Goal: Information Seeking & Learning: Check status

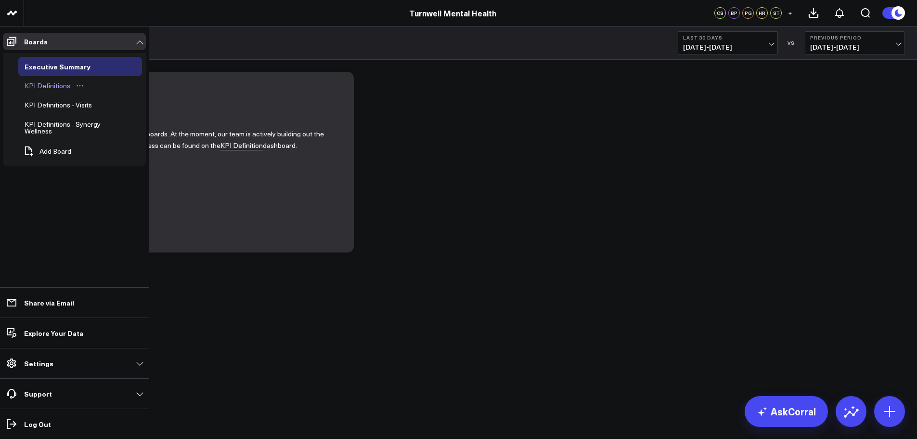
click at [54, 87] on div "KPI Definitions" at bounding box center [47, 86] width 51 height 12
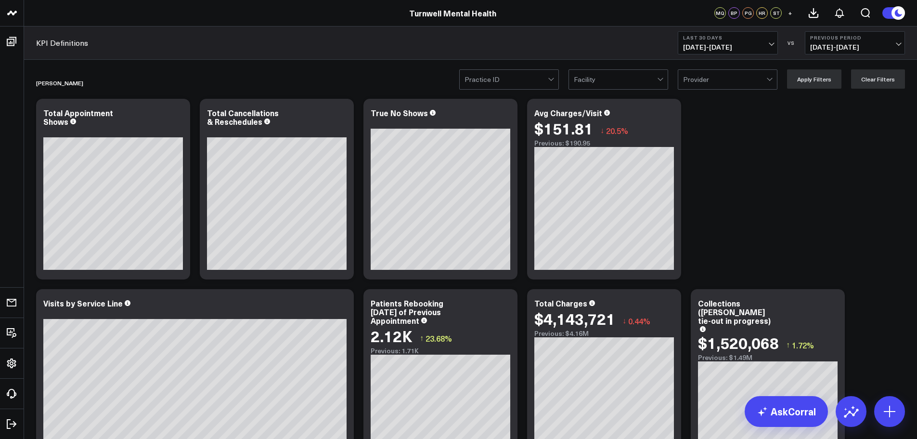
click at [546, 71] on div at bounding box center [506, 79] width 83 height 19
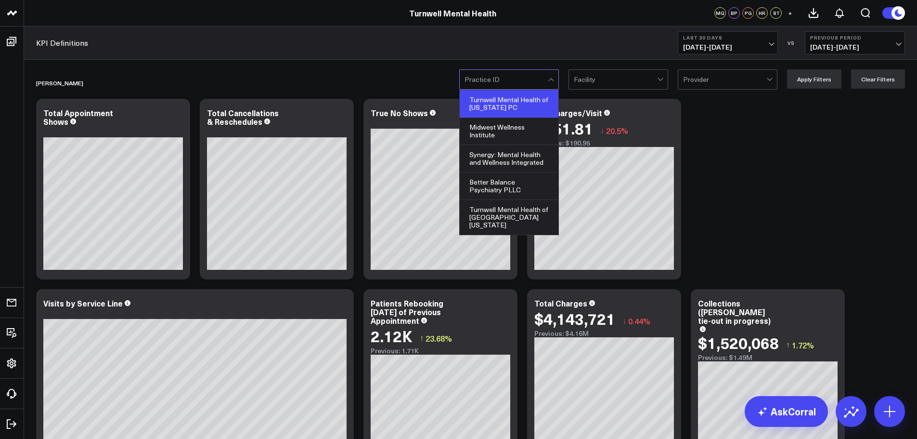
click at [519, 99] on div "Turnwell Mental Health of [US_STATE] PC" at bounding box center [509, 103] width 99 height 27
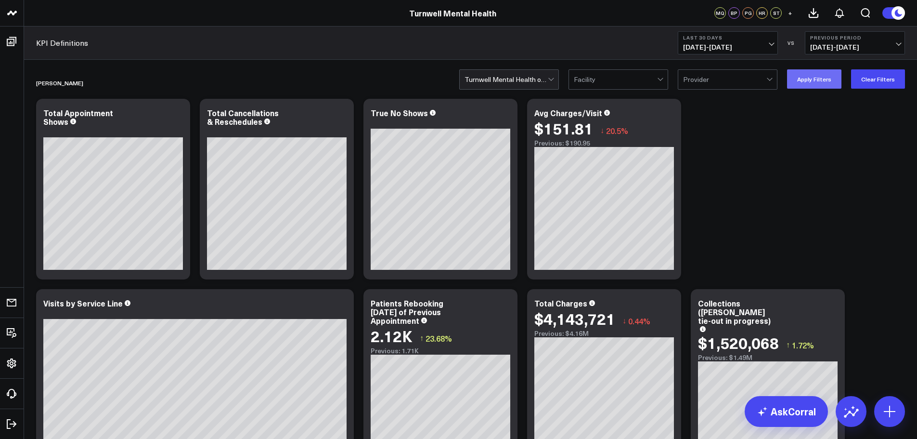
click at [816, 84] on button "Apply Filters" at bounding box center [814, 78] width 54 height 19
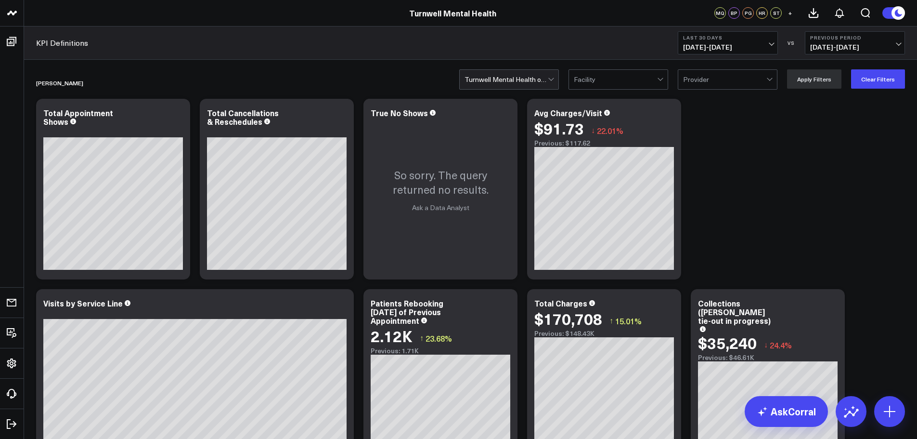
click at [741, 39] on b "Last 30 Days" at bounding box center [728, 38] width 90 height 6
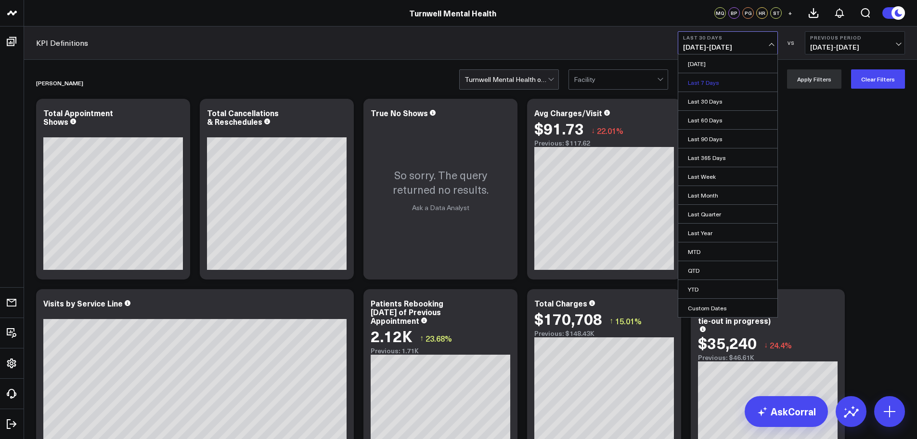
click at [743, 77] on link "Last 7 Days" at bounding box center [727, 82] width 99 height 18
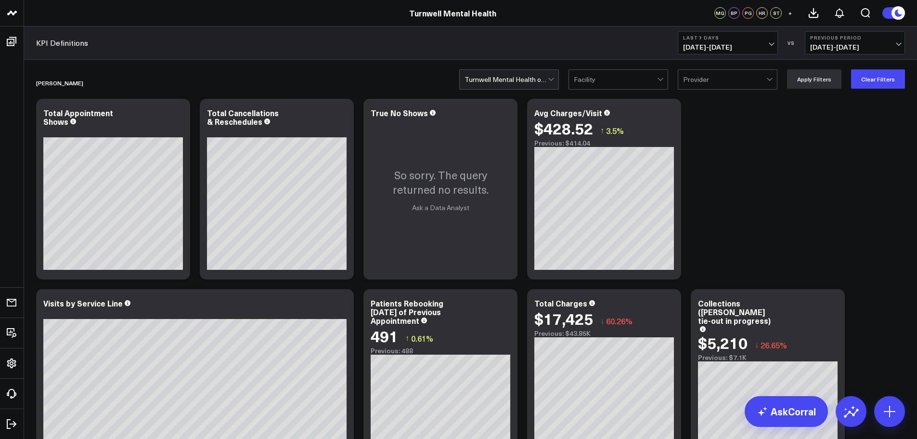
click at [727, 53] on button "Last 7 Days [DATE] - [DATE]" at bounding box center [728, 42] width 100 height 23
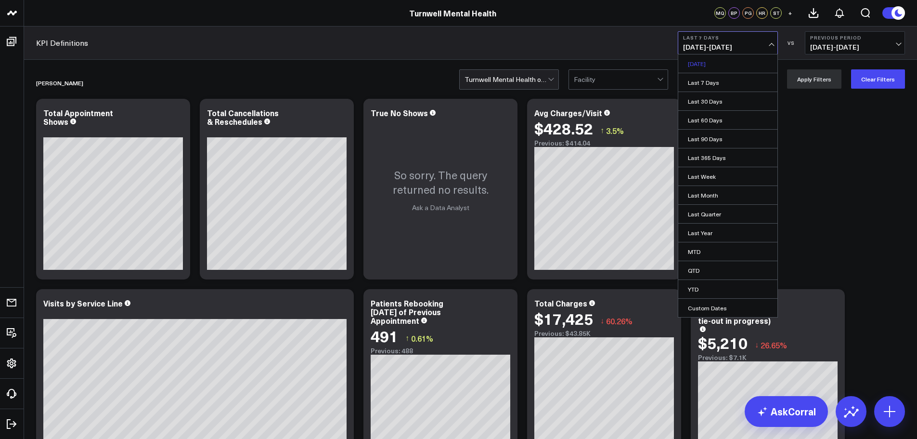
click at [717, 62] on link "[DATE]" at bounding box center [727, 63] width 99 height 18
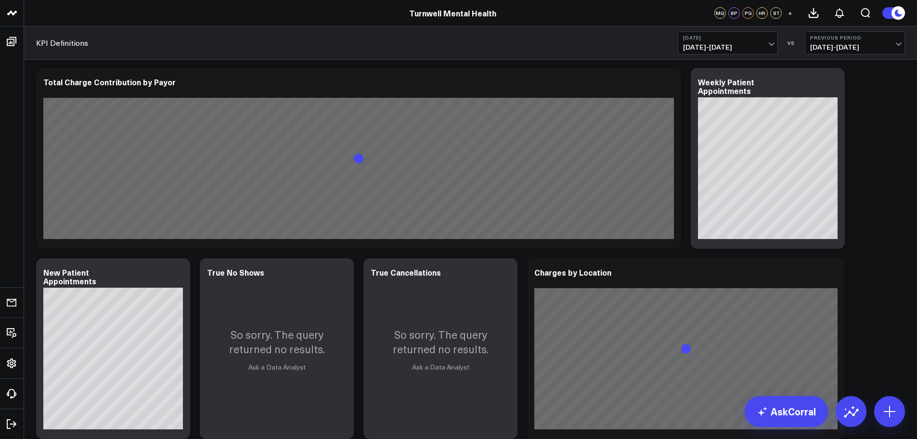
scroll to position [866, 0]
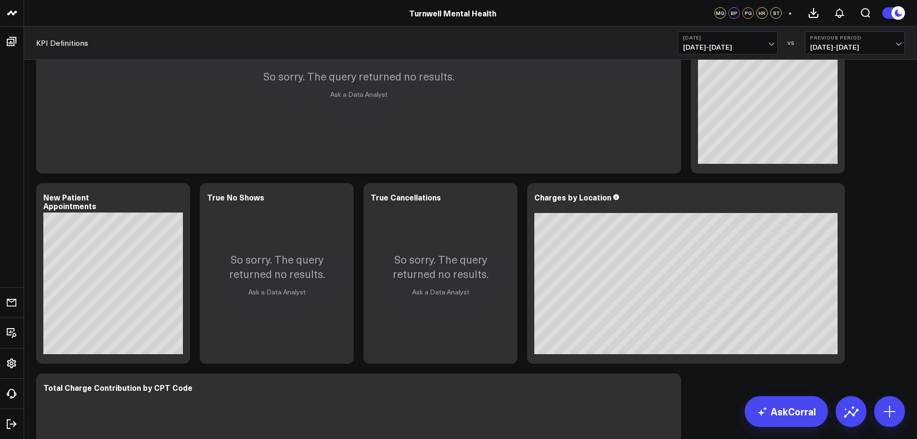
click at [756, 38] on b "[DATE]" at bounding box center [728, 38] width 90 height 6
click at [747, 45] on span "[DATE] - [DATE]" at bounding box center [728, 47] width 90 height 8
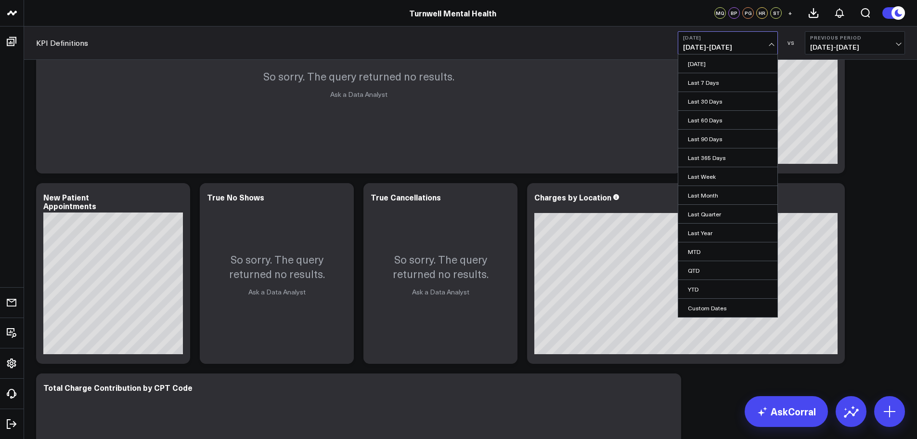
click at [739, 41] on button "[DATE] [DATE] - [DATE]" at bounding box center [728, 42] width 100 height 23
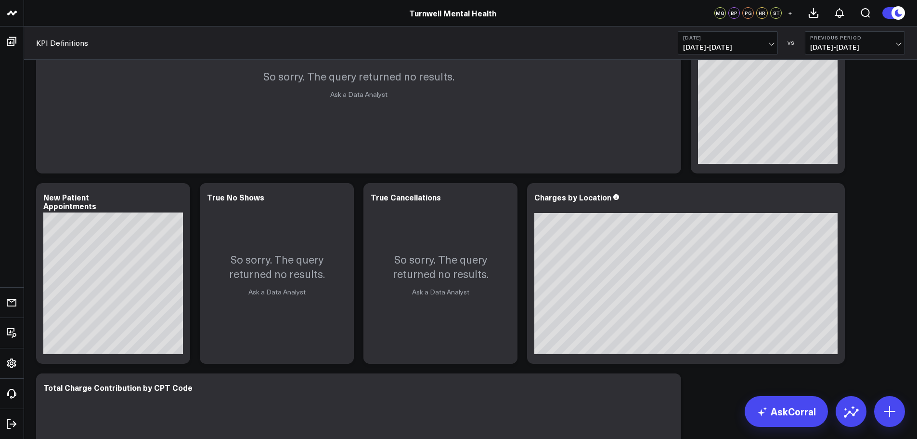
click at [739, 41] on button "[DATE] [DATE] - [DATE]" at bounding box center [728, 42] width 100 height 23
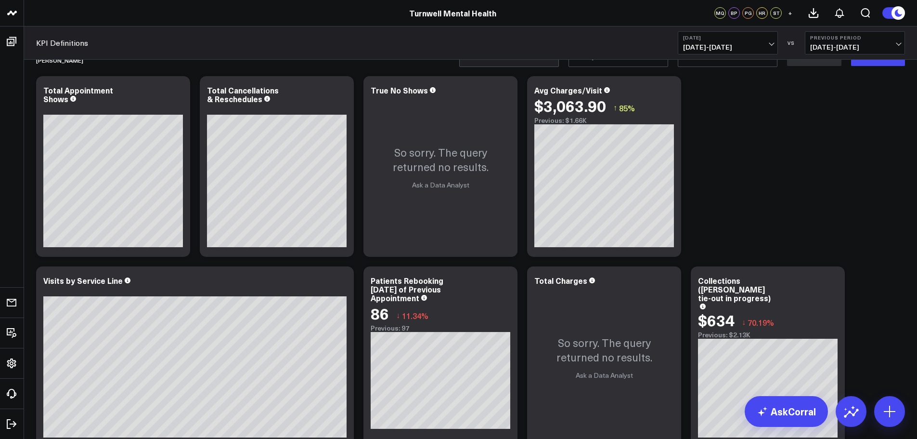
scroll to position [0, 0]
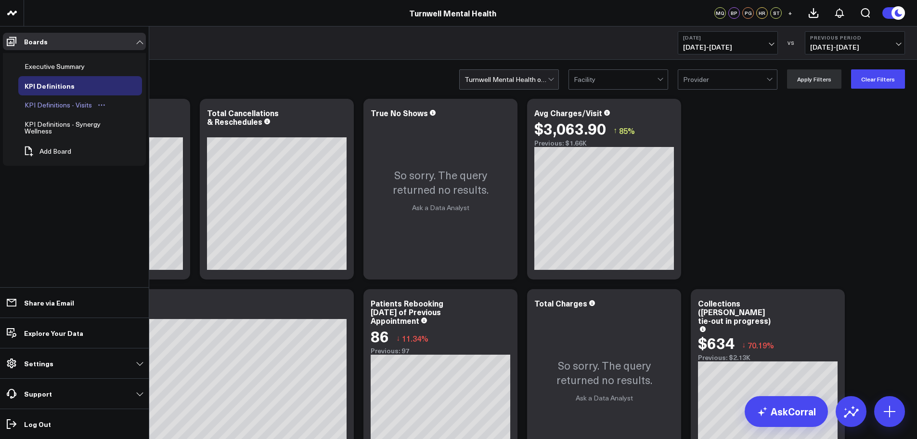
click at [94, 108] on button "Open board menu" at bounding box center [101, 105] width 14 height 8
click at [75, 106] on div "KPI Definitions - Visits" at bounding box center [58, 105] width 72 height 12
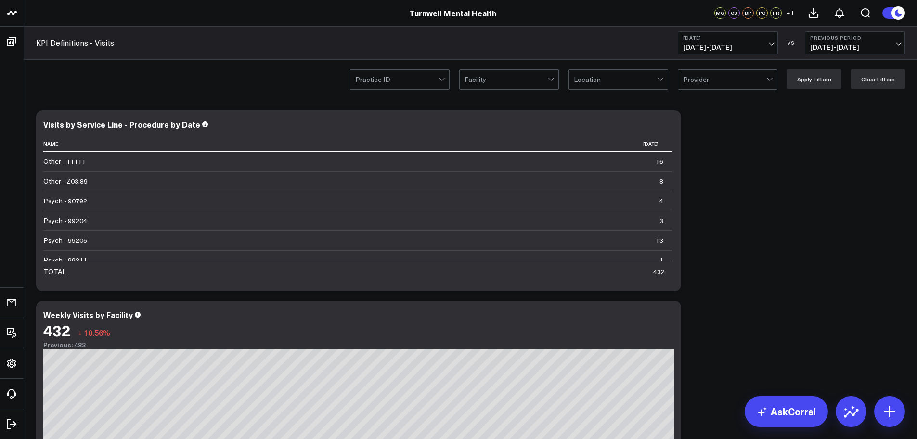
click at [407, 83] on div at bounding box center [396, 79] width 83 height 19
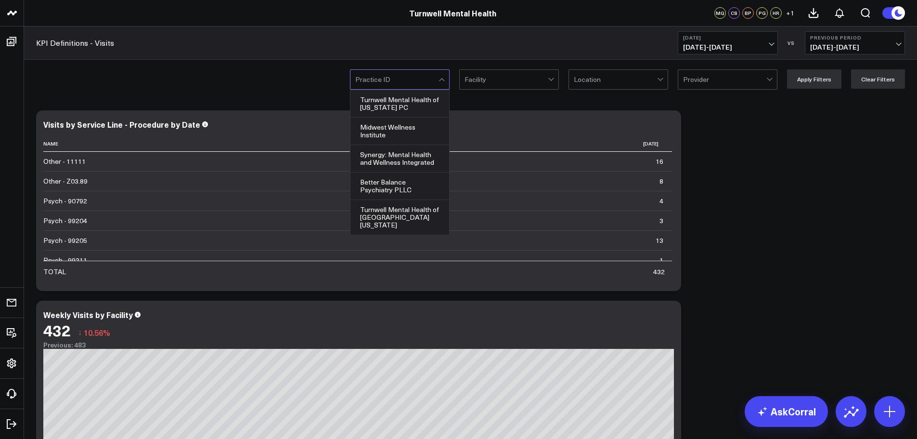
click at [408, 101] on div "Turnwell Mental Health of [US_STATE] PC" at bounding box center [399, 103] width 99 height 27
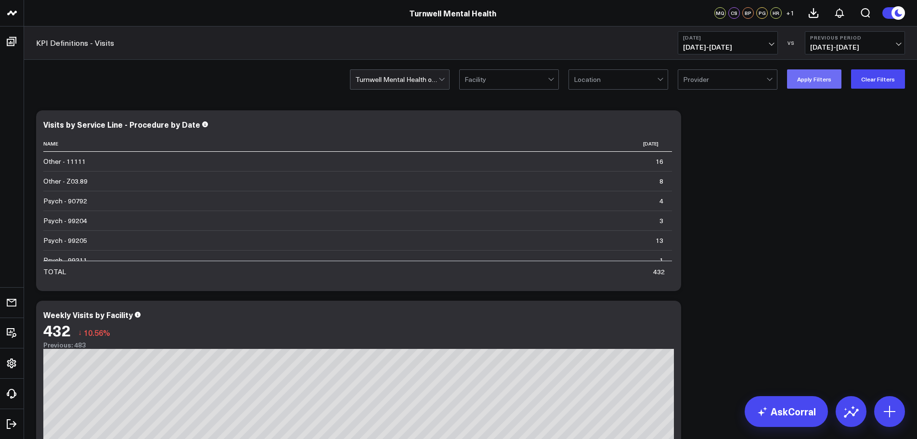
click at [820, 82] on button "Apply Filters" at bounding box center [814, 78] width 54 height 19
click at [733, 43] on span "[DATE] - [DATE]" at bounding box center [728, 47] width 90 height 8
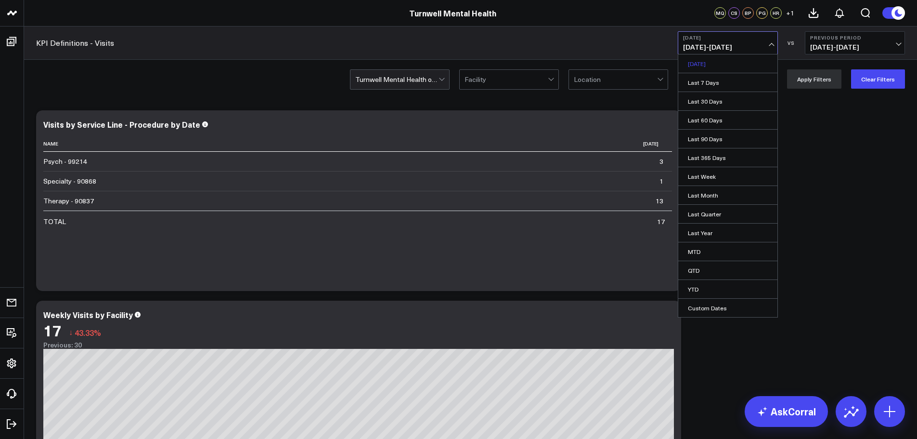
click at [721, 59] on link "[DATE]" at bounding box center [727, 63] width 99 height 18
click at [663, 146] on icon at bounding box center [662, 144] width 8 height 6
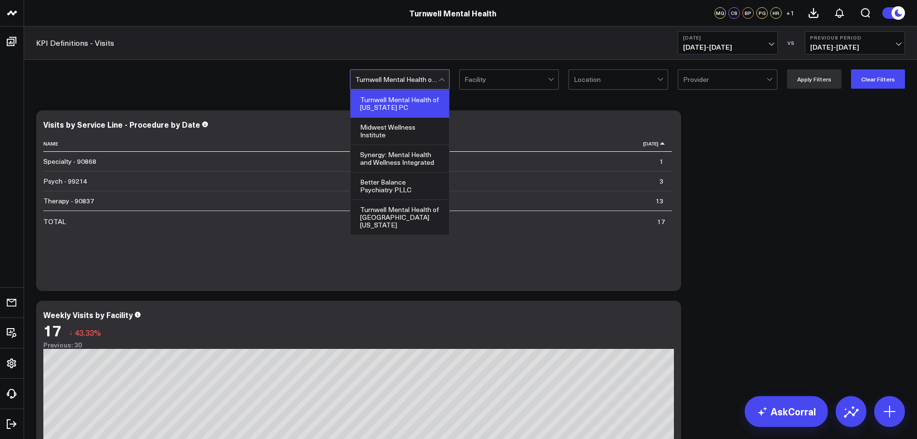
click at [434, 82] on div at bounding box center [396, 79] width 83 height 19
drag, startPoint x: 500, startPoint y: 108, endPoint x: 506, endPoint y: 105, distance: 7.3
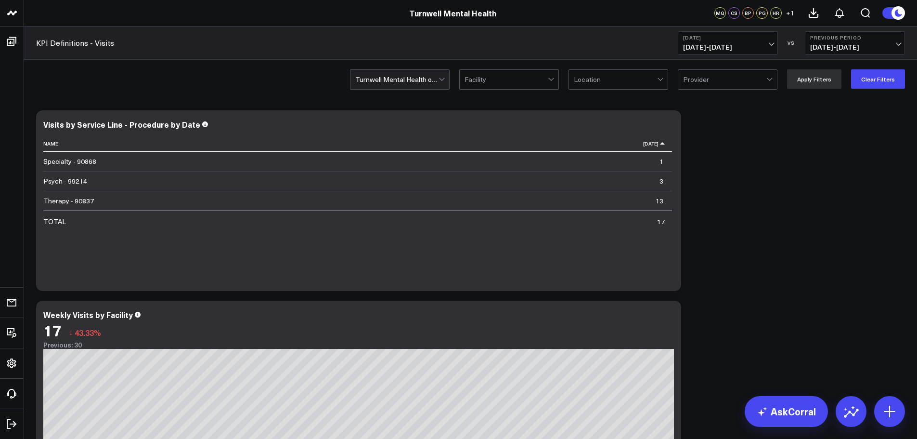
click at [604, 80] on div at bounding box center [615, 79] width 83 height 19
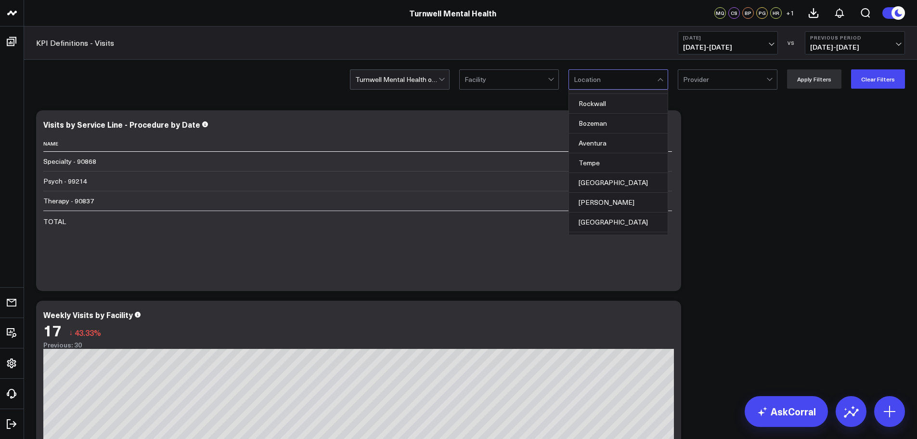
scroll to position [250, 0]
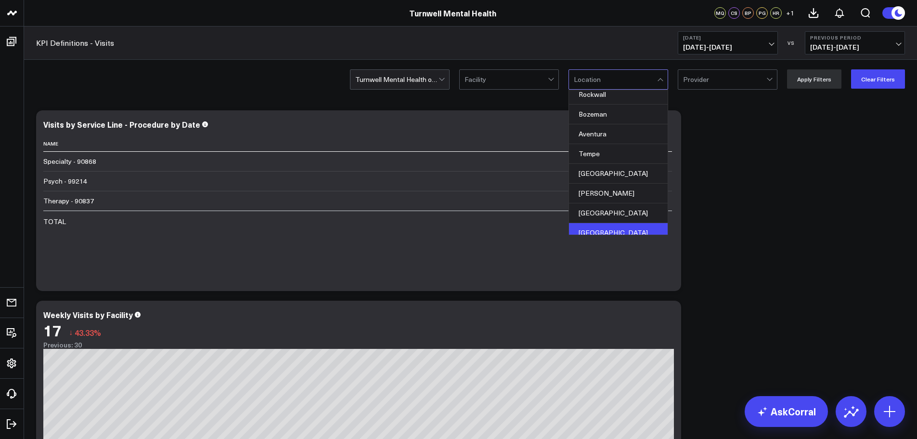
click at [610, 223] on div "[GEOGRAPHIC_DATA]" at bounding box center [618, 232] width 99 height 19
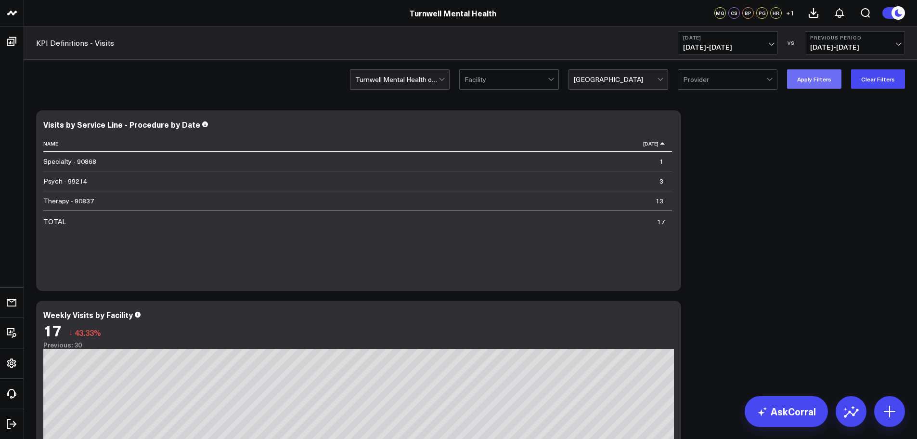
click at [826, 83] on button "Apply Filters" at bounding box center [814, 78] width 54 height 19
click at [751, 49] on span "[DATE] - [DATE]" at bounding box center [728, 47] width 90 height 8
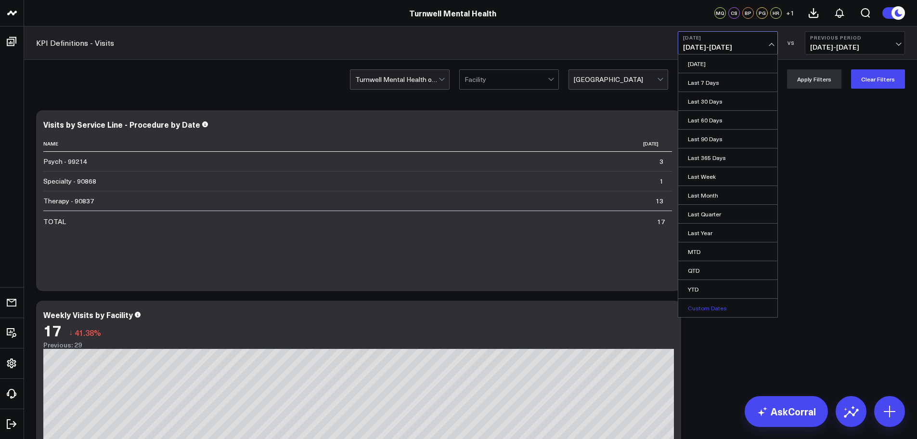
click at [717, 308] on link "Custom Dates" at bounding box center [727, 307] width 99 height 18
select select "9"
select select "2025"
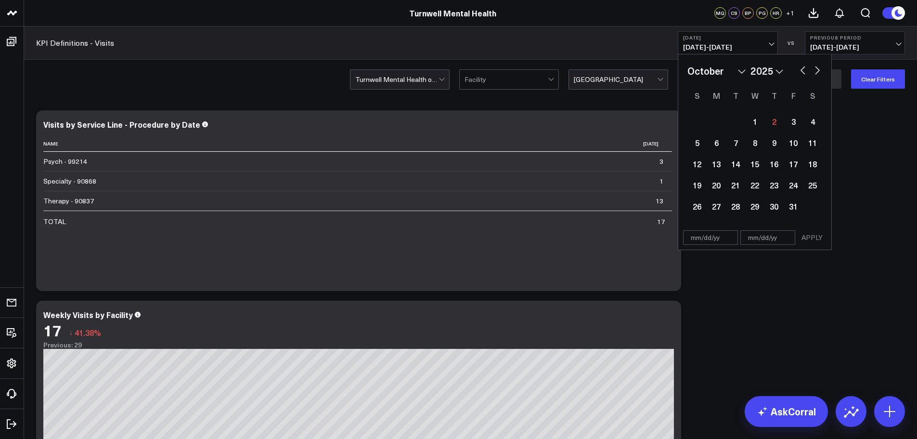
click at [741, 71] on select "January February March April May June July August September October November De…" at bounding box center [716, 71] width 58 height 14
select select "8"
select select "2025"
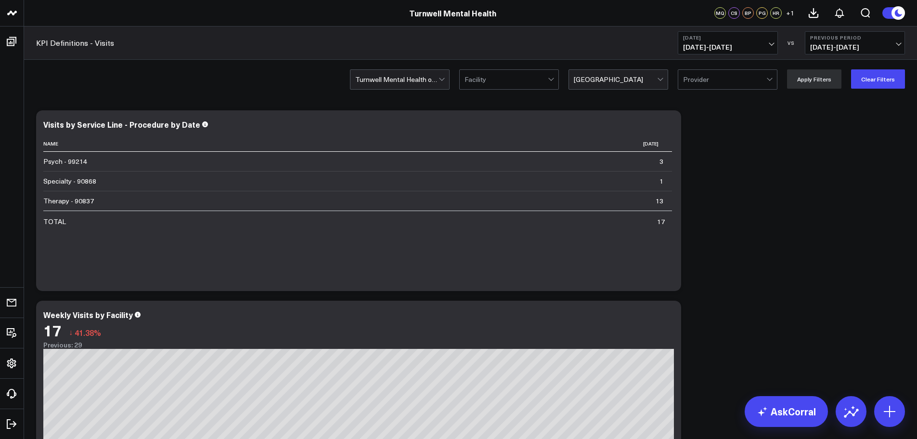
click at [729, 43] on span "[DATE] - [DATE]" at bounding box center [728, 47] width 90 height 8
click at [710, 311] on link "Custom Dates" at bounding box center [727, 307] width 99 height 18
select select "9"
select select "2025"
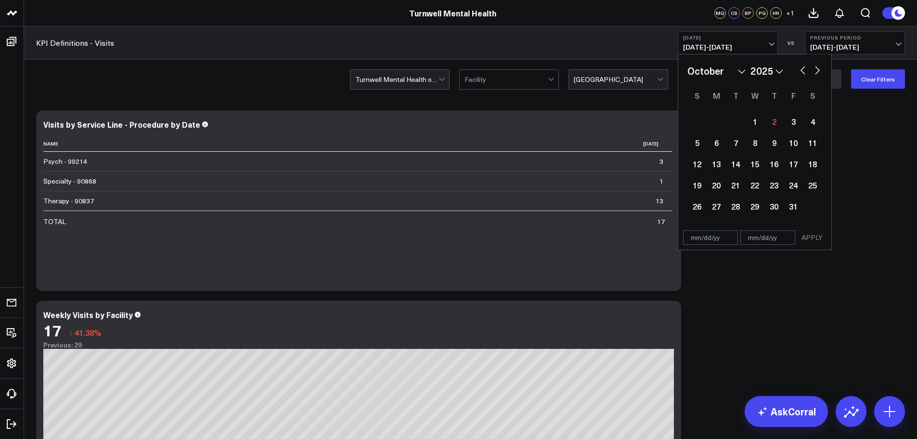
click at [738, 71] on select "January February March April May June July August September October November De…" at bounding box center [716, 71] width 58 height 14
select select "8"
select select "2025"
click at [704, 167] on div "14" at bounding box center [696, 163] width 19 height 19
type input "[DATE]"
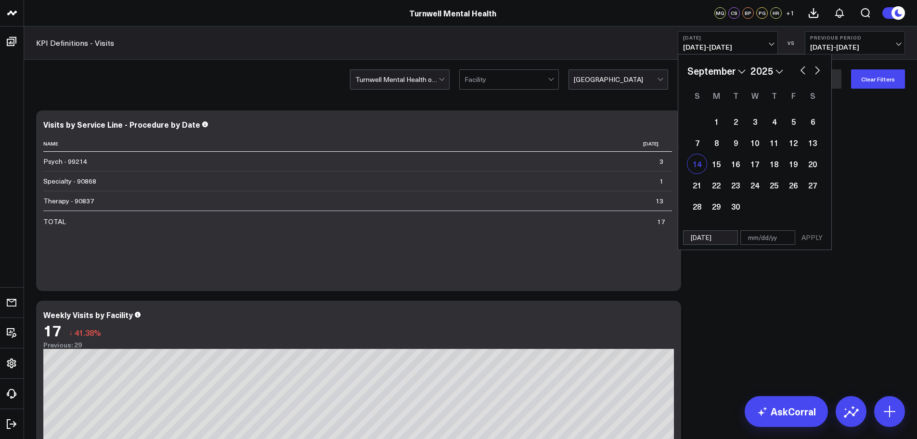
select select "8"
select select "2025"
click at [809, 166] on div "20" at bounding box center [812, 163] width 19 height 19
type input "[DATE]"
select select "8"
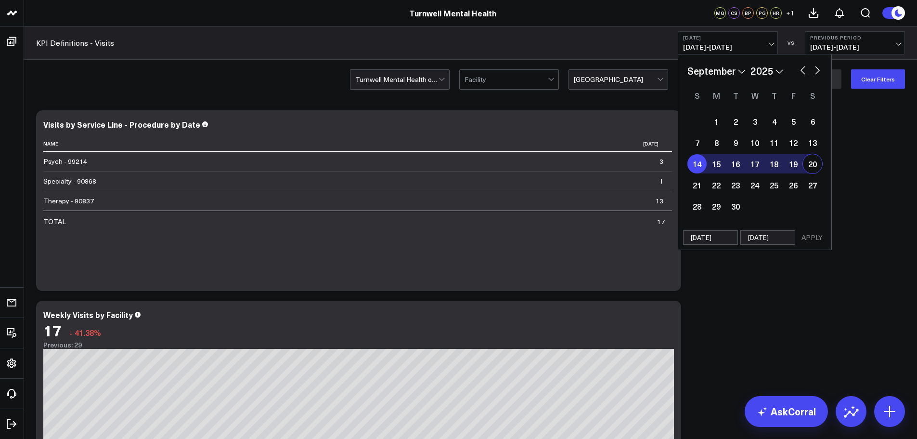
select select "2025"
click at [816, 235] on button "APPLY" at bounding box center [812, 237] width 29 height 14
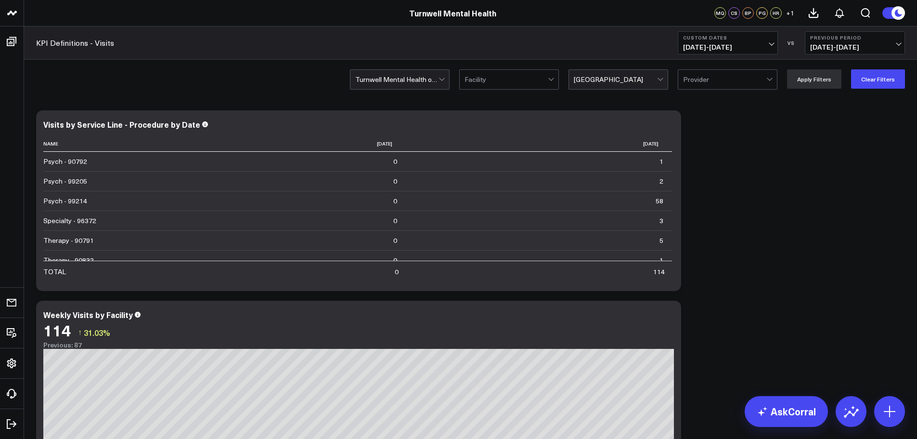
click at [755, 40] on button "Custom Dates [DATE] - [DATE]" at bounding box center [728, 42] width 100 height 23
click at [703, 301] on link "Custom Dates" at bounding box center [727, 307] width 99 height 18
select select "9"
select select "2025"
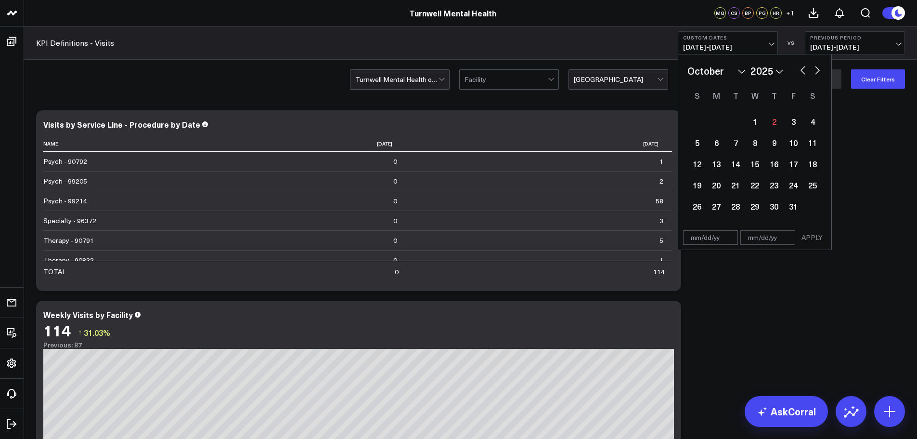
click at [798, 70] on button "button" at bounding box center [803, 70] width 10 height 12
select select "8"
select select "2025"
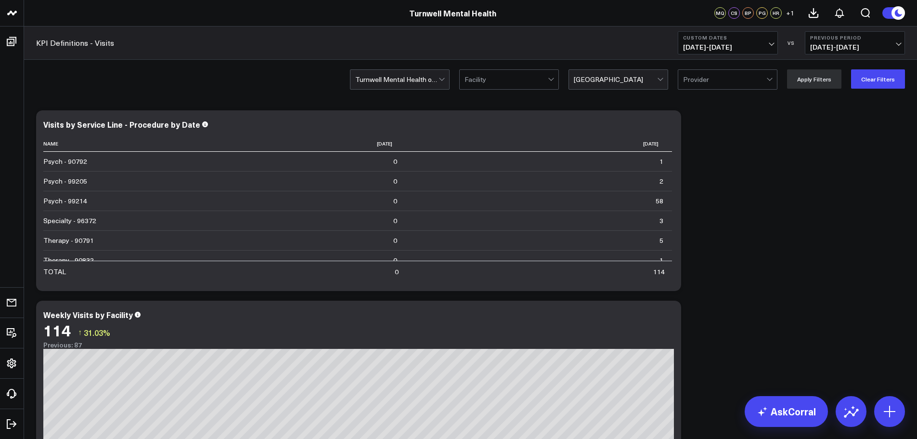
click at [758, 41] on button "Custom Dates [DATE] - [DATE]" at bounding box center [728, 42] width 100 height 23
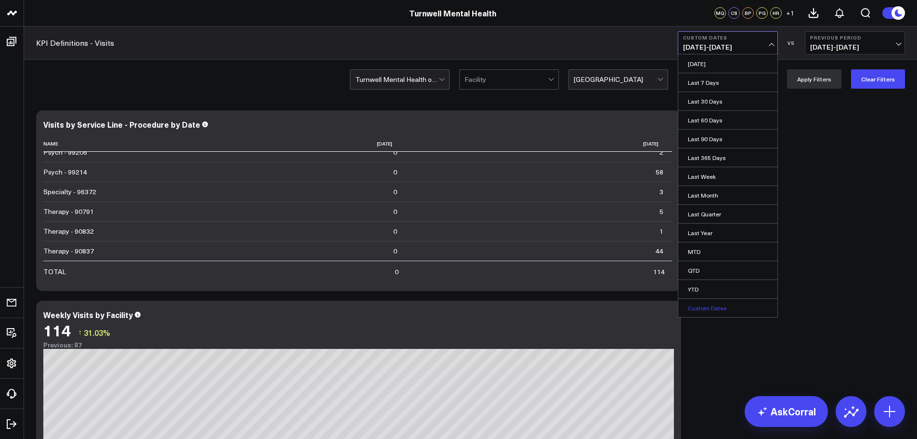
click at [724, 308] on link "Custom Dates" at bounding box center [727, 307] width 99 height 18
select select "9"
select select "2025"
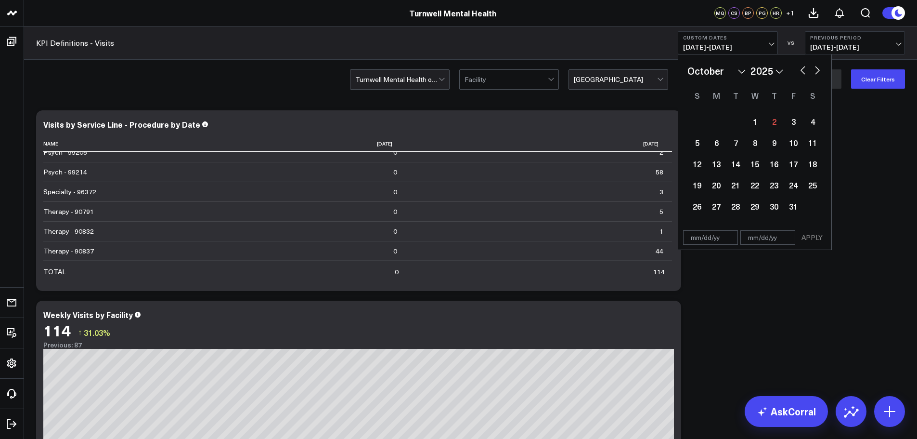
click at [802, 71] on button "button" at bounding box center [803, 70] width 10 height 12
select select "8"
select select "2025"
click at [716, 167] on div "15" at bounding box center [716, 163] width 19 height 19
type input "[DATE]"
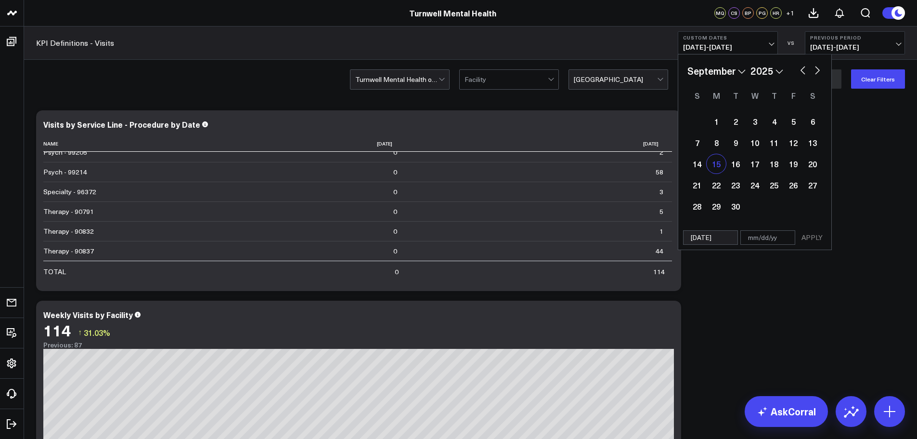
select select "8"
select select "2025"
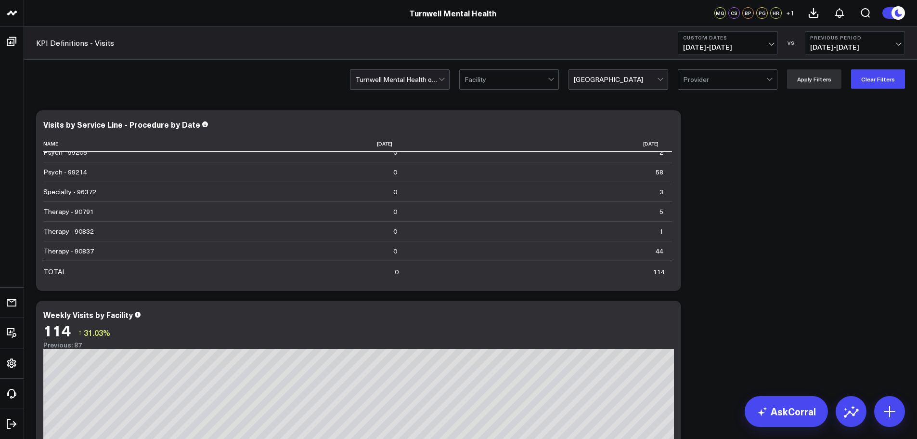
click at [770, 46] on span "[DATE] - [DATE]" at bounding box center [728, 47] width 90 height 8
click at [716, 304] on link "Custom Dates" at bounding box center [727, 307] width 99 height 18
select select "9"
select select "2025"
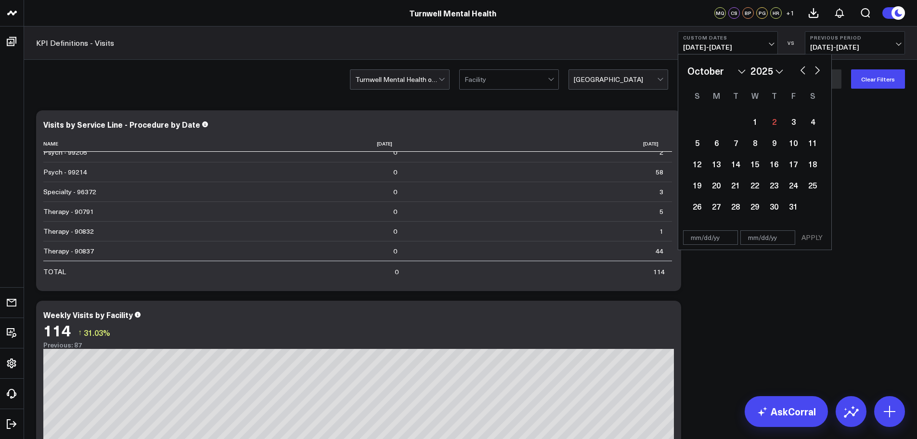
click at [802, 68] on button "button" at bounding box center [803, 70] width 10 height 12
select select "8"
select select "2025"
click at [718, 165] on div "15" at bounding box center [716, 163] width 19 height 19
type input "[DATE]"
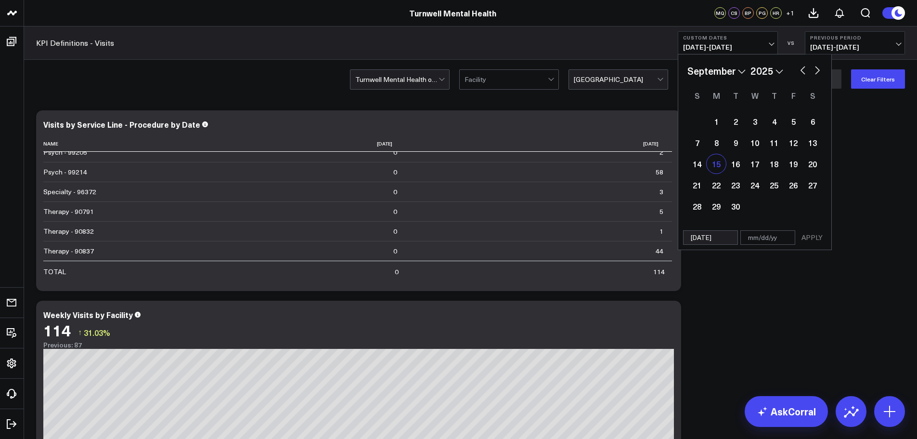
select select "8"
select select "2025"
click at [718, 165] on div "15" at bounding box center [716, 163] width 19 height 19
type input "[DATE]"
select select "8"
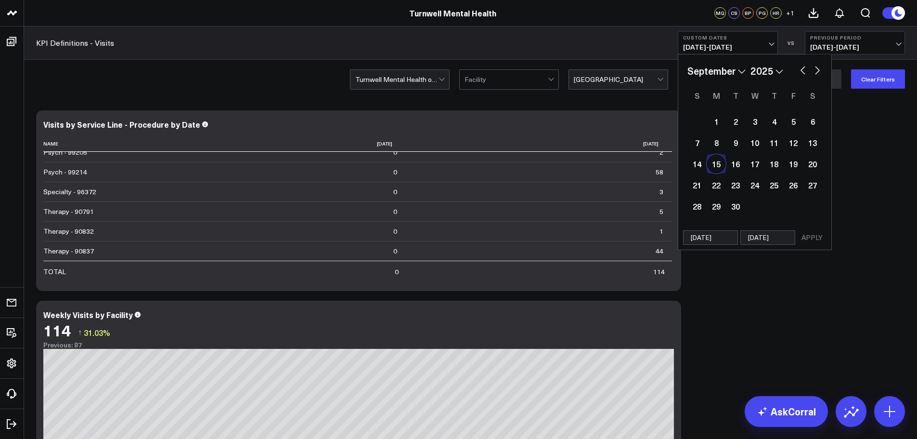
select select "2025"
click at [809, 239] on button "APPLY" at bounding box center [812, 237] width 29 height 14
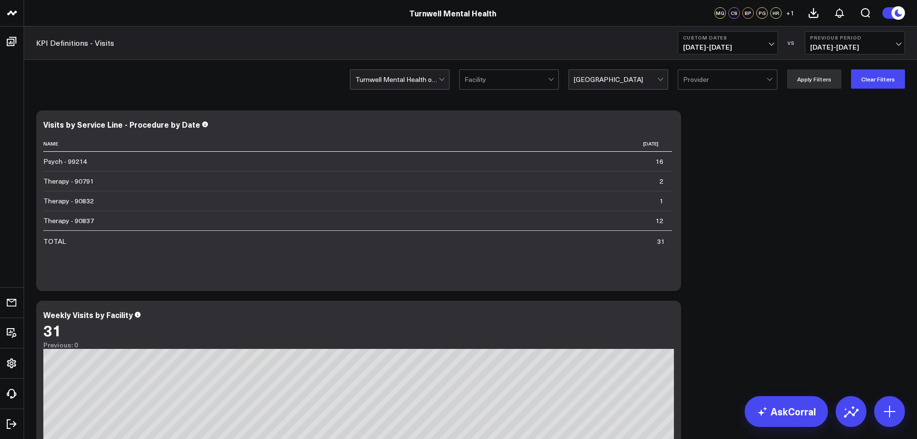
click at [743, 38] on b "Custom Dates" at bounding box center [728, 38] width 90 height 6
click at [702, 306] on link "Custom Dates" at bounding box center [727, 307] width 99 height 18
select select "9"
select select "2025"
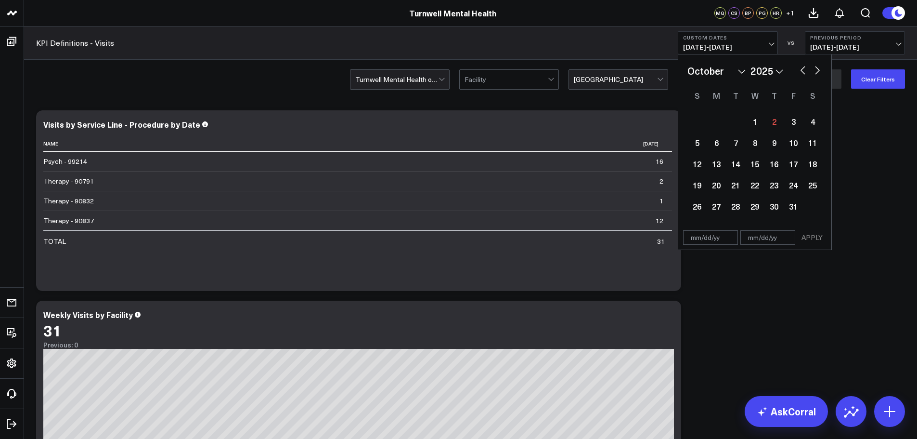
click at [801, 68] on button "button" at bounding box center [803, 70] width 10 height 12
select select "8"
select select "2025"
click at [768, 166] on div "18" at bounding box center [773, 163] width 19 height 19
type input "[DATE]"
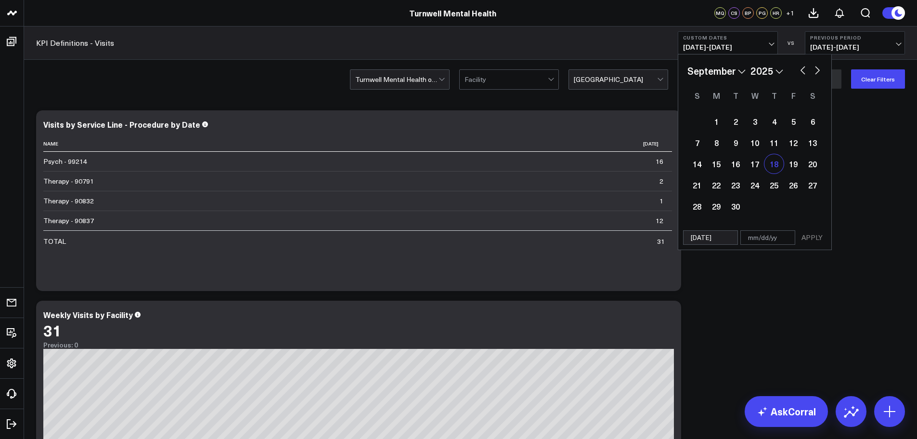
select select "8"
select select "2025"
click at [774, 167] on div "18" at bounding box center [773, 163] width 19 height 19
type input "[DATE]"
select select "8"
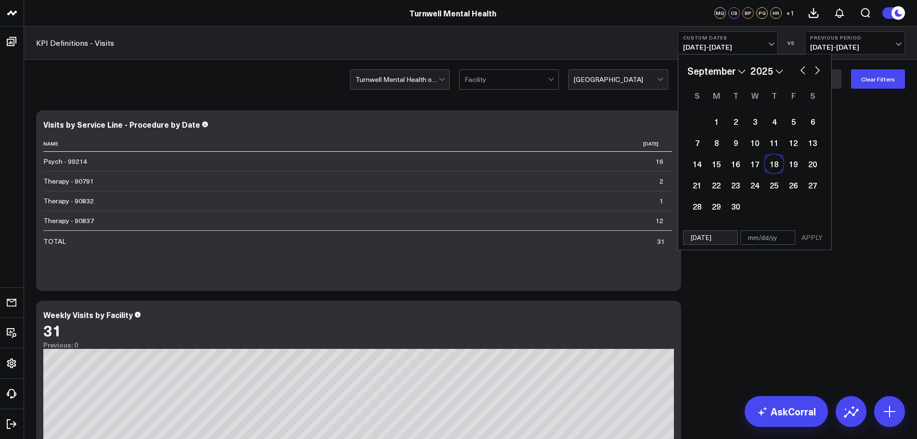
select select "2025"
click at [802, 237] on button "APPLY" at bounding box center [812, 237] width 29 height 14
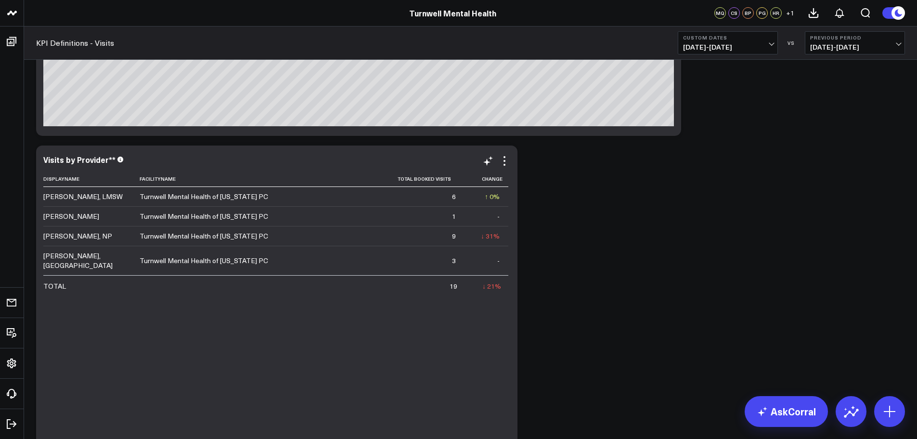
scroll to position [337, 0]
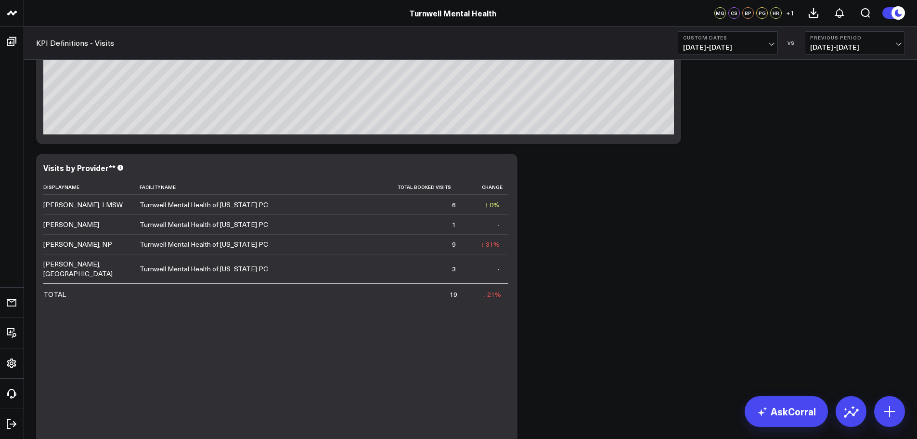
click at [740, 39] on b "Custom Dates" at bounding box center [728, 38] width 90 height 6
click at [730, 60] on link "[DATE]" at bounding box center [727, 63] width 99 height 18
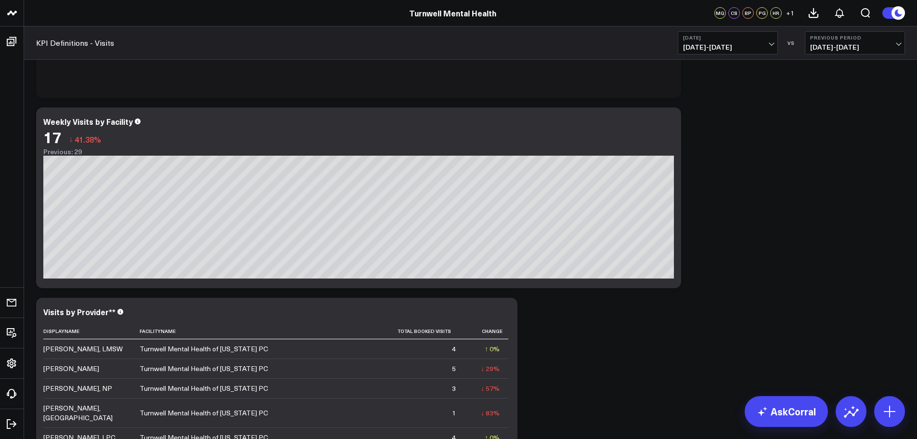
scroll to position [193, 0]
click at [745, 43] on span "[DATE] - [DATE]" at bounding box center [728, 47] width 90 height 8
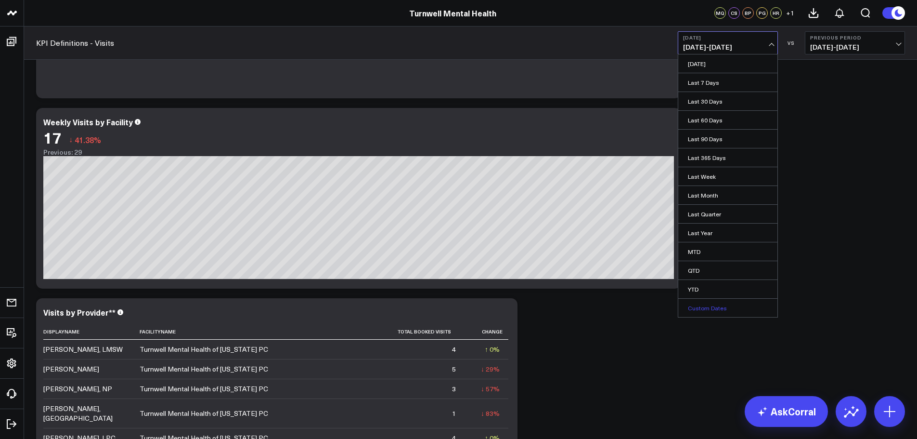
click at [712, 301] on link "Custom Dates" at bounding box center [727, 307] width 99 height 18
select select "9"
select select "2025"
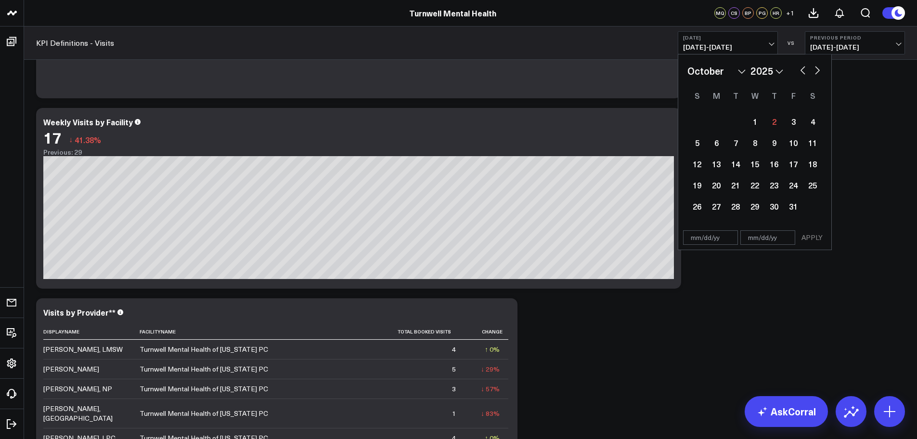
click at [800, 72] on button "button" at bounding box center [803, 70] width 10 height 12
select select "8"
select select "2025"
click at [738, 209] on div "30" at bounding box center [735, 205] width 19 height 19
type input "[DATE]"
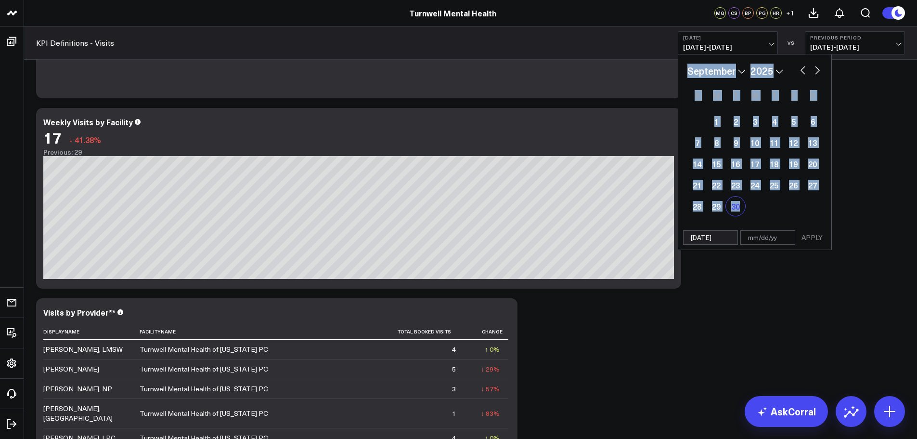
select select "8"
select select "2025"
click at [738, 209] on div "30" at bounding box center [735, 205] width 19 height 19
type input "[DATE]"
select select "8"
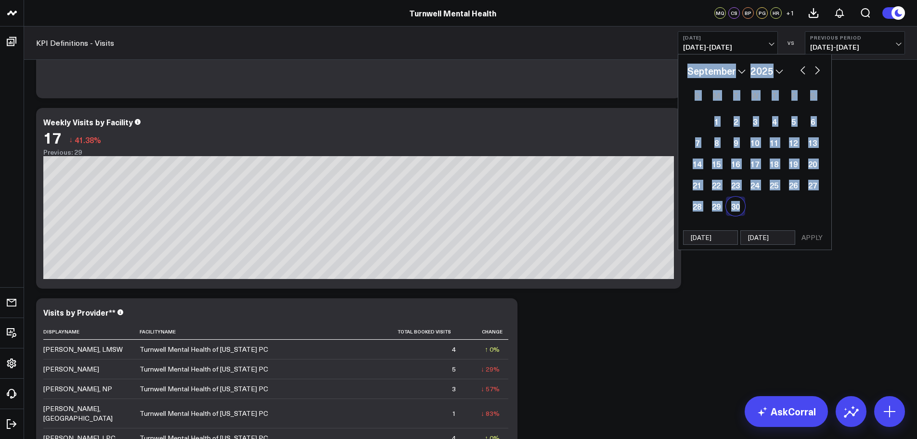
select select "2025"
click at [808, 233] on button "APPLY" at bounding box center [812, 237] width 29 height 14
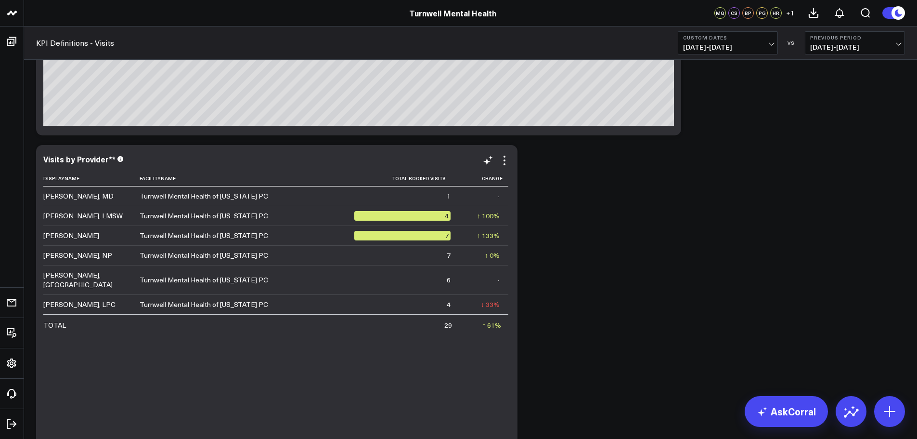
scroll to position [337, 0]
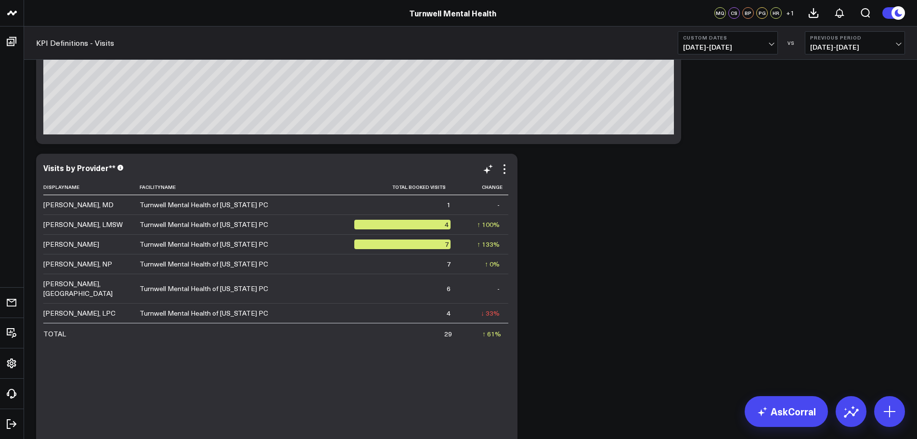
click at [404, 226] on div "4" at bounding box center [402, 224] width 96 height 10
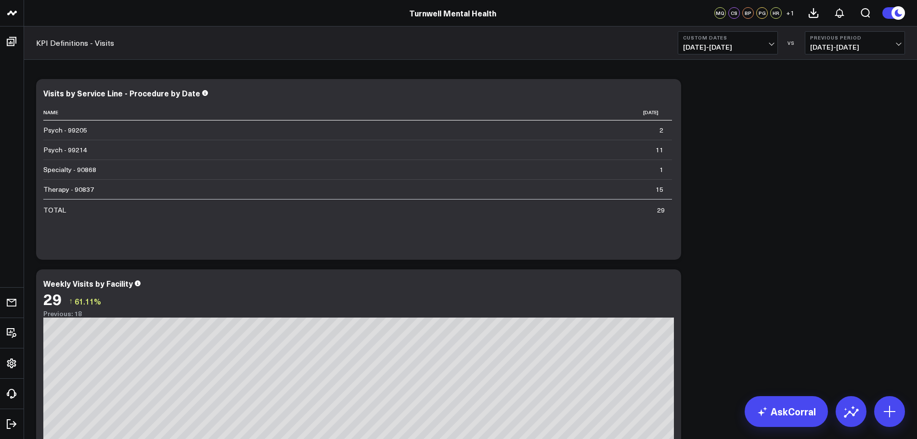
scroll to position [48, 0]
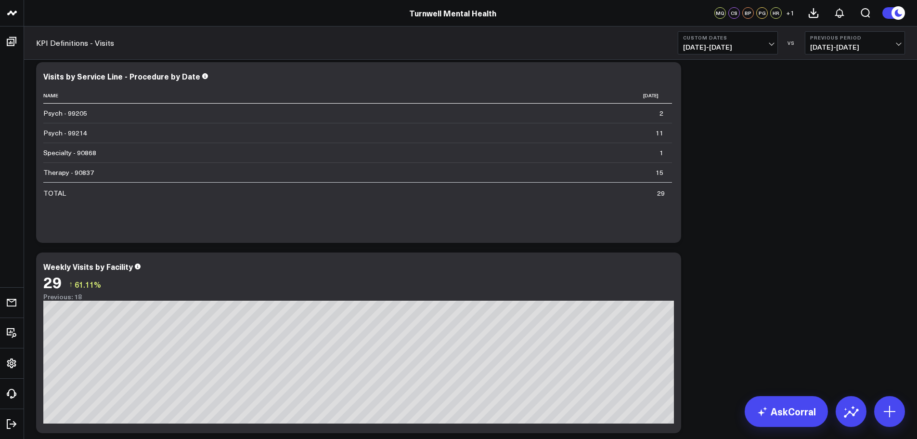
click at [749, 36] on b "Custom Dates" at bounding box center [728, 38] width 90 height 6
click at [733, 310] on link "Custom Dates" at bounding box center [727, 307] width 99 height 18
select select "9"
select select "2025"
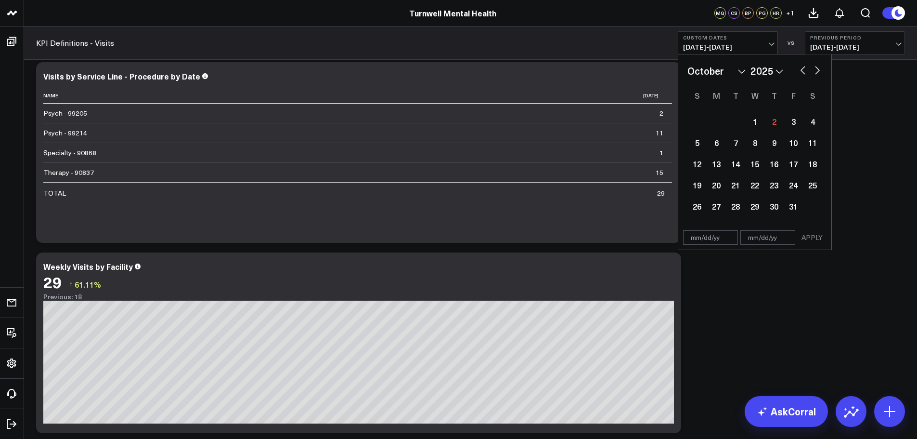
click at [799, 70] on button "button" at bounding box center [803, 70] width 10 height 12
select select "8"
select select "2025"
click at [717, 168] on div "15" at bounding box center [716, 163] width 19 height 19
type input "[DATE]"
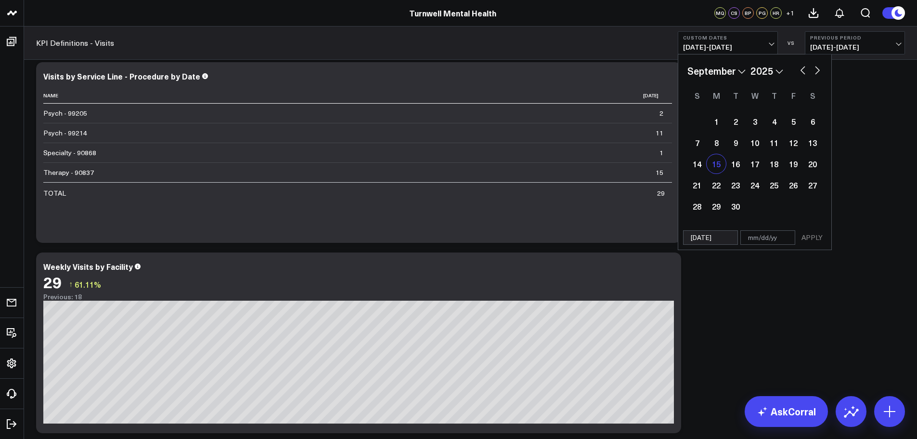
select select "8"
select select "2025"
click at [794, 166] on div "19" at bounding box center [793, 163] width 19 height 19
type input "[DATE]"
select select "8"
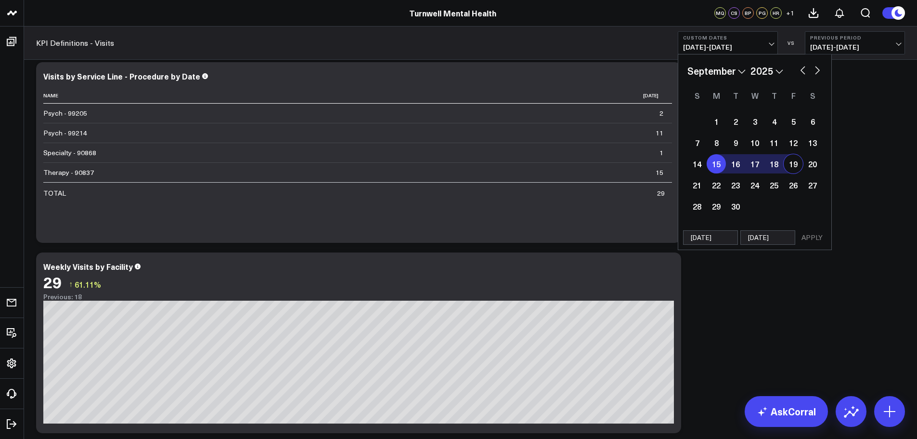
select select "2025"
click at [804, 237] on button "APPLY" at bounding box center [812, 237] width 29 height 14
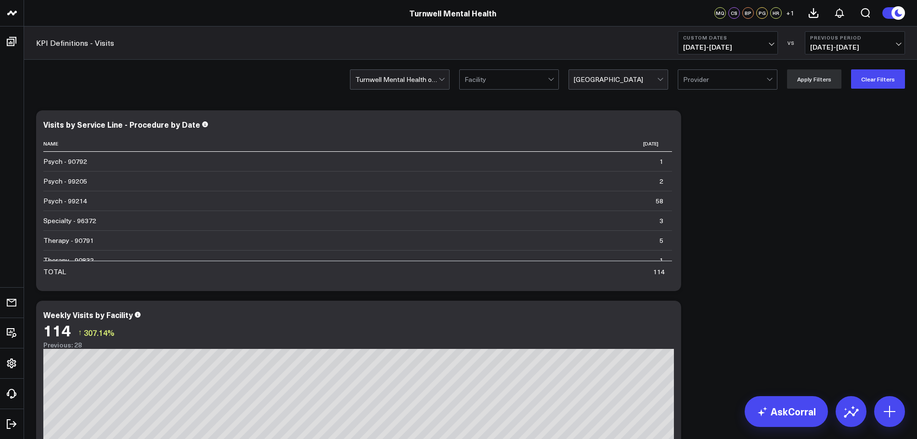
click at [754, 37] on b "Custom Dates" at bounding box center [728, 38] width 90 height 6
click at [747, 307] on link "Custom Dates" at bounding box center [727, 307] width 99 height 18
select select "9"
select select "2025"
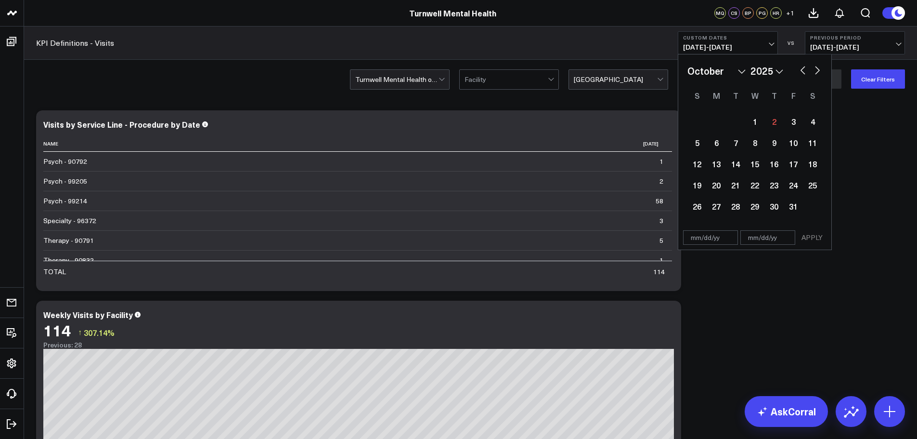
click at [799, 67] on button "button" at bounding box center [803, 70] width 10 height 12
select select "8"
select select "2025"
click at [721, 163] on div "15" at bounding box center [716, 163] width 19 height 19
type input "[DATE]"
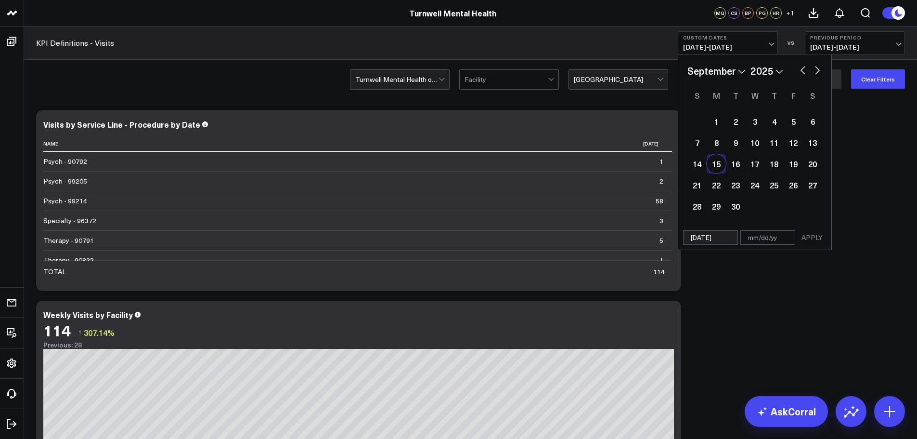
click at [721, 163] on div "15" at bounding box center [716, 163] width 19 height 19
type input "[DATE]"
select select "8"
select select "2025"
click at [818, 238] on button "APPLY" at bounding box center [812, 237] width 29 height 14
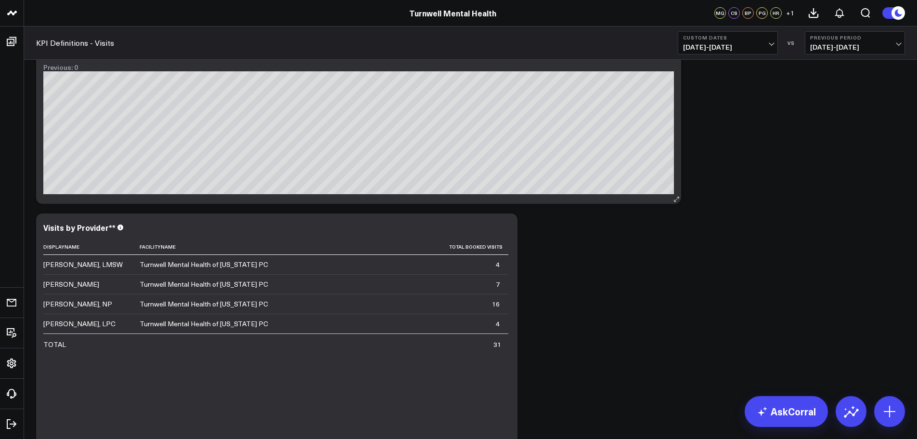
scroll to position [289, 0]
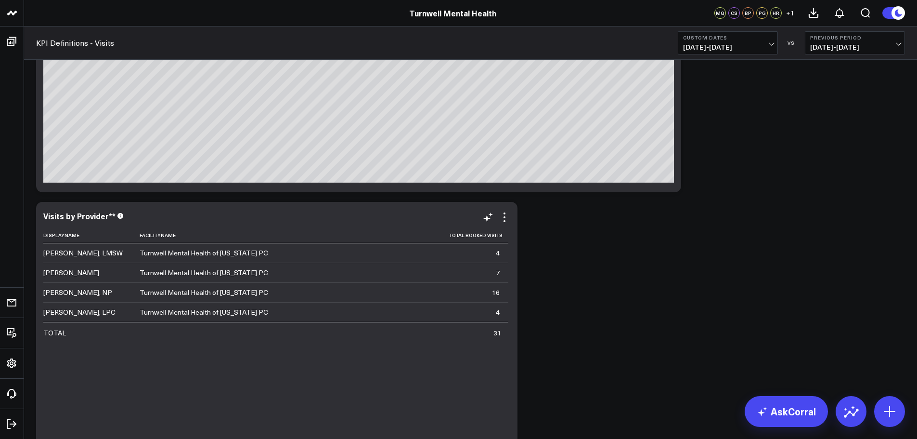
click at [499, 255] on div "4" at bounding box center [498, 253] width 4 height 10
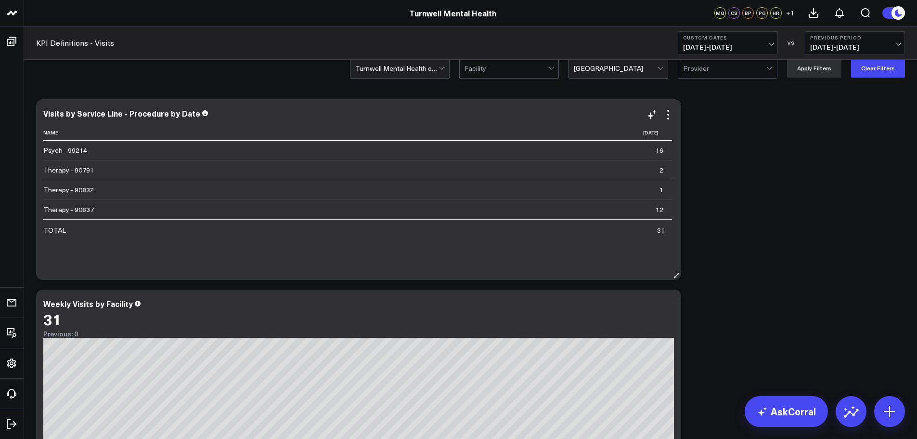
scroll to position [0, 0]
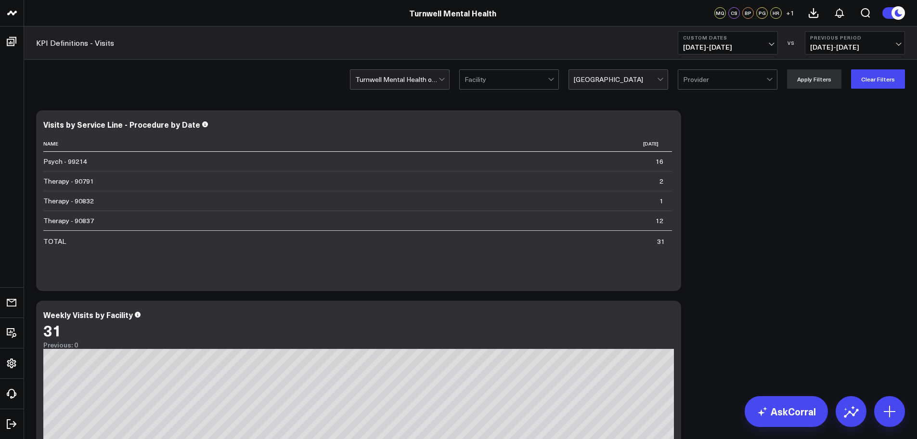
click at [767, 48] on span "[DATE] - [DATE]" at bounding box center [728, 47] width 90 height 8
click at [723, 310] on link "Custom Dates" at bounding box center [727, 307] width 99 height 18
select select "9"
select select "2025"
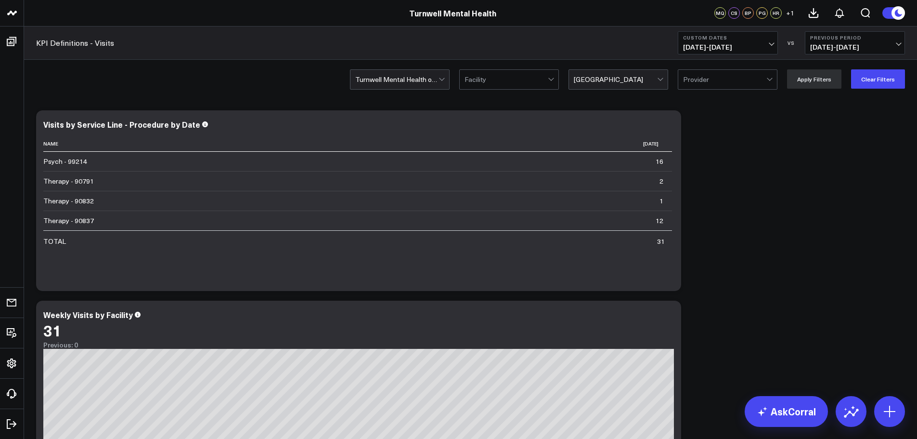
drag, startPoint x: 442, startPoint y: 77, endPoint x: 439, endPoint y: 81, distance: 5.9
click at [439, 79] on div "Turnwell Mental Health of [US_STATE] PC" at bounding box center [400, 79] width 100 height 20
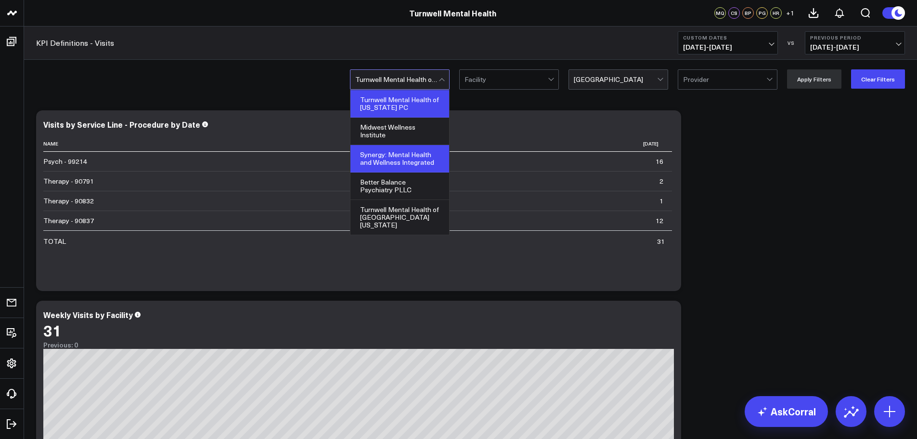
click at [425, 155] on div "Synergy: Mental Health and Wellness Integrated" at bounding box center [399, 158] width 99 height 27
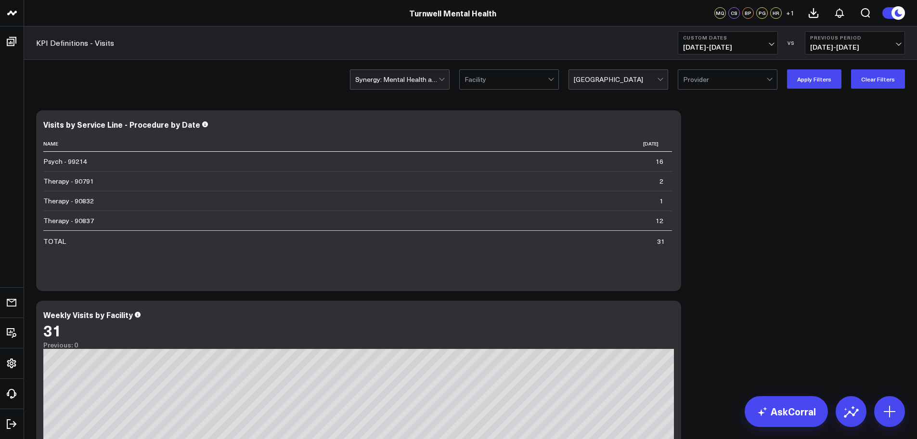
click at [643, 78] on div at bounding box center [615, 79] width 83 height 19
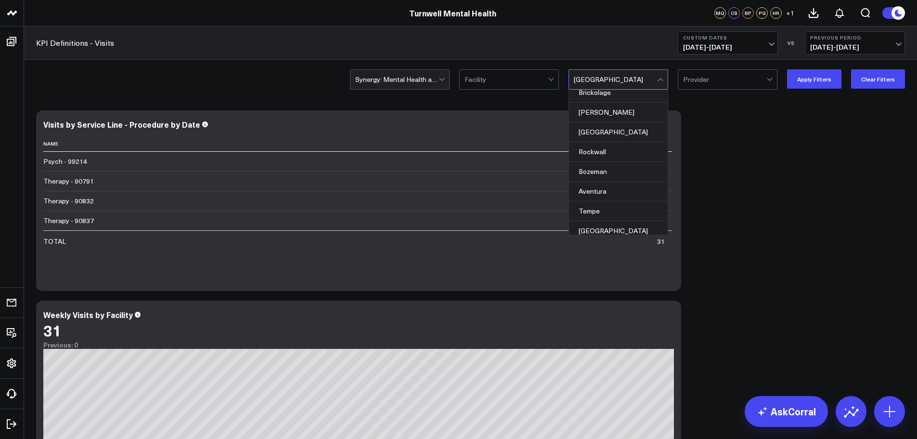
scroll to position [250, 0]
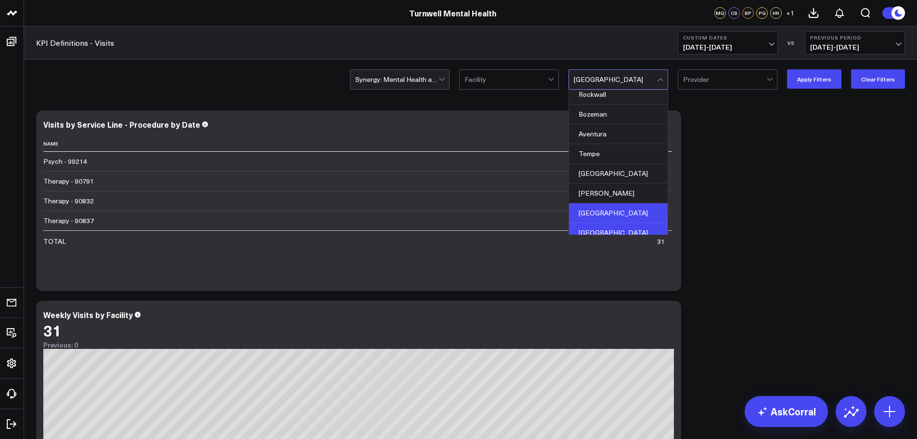
click at [585, 203] on div "[GEOGRAPHIC_DATA]" at bounding box center [618, 213] width 99 height 20
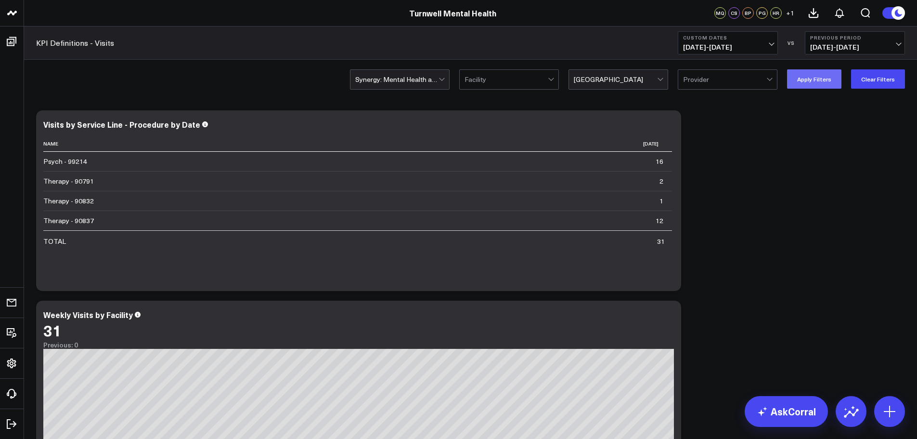
click at [825, 81] on button "Apply Filters" at bounding box center [814, 78] width 54 height 19
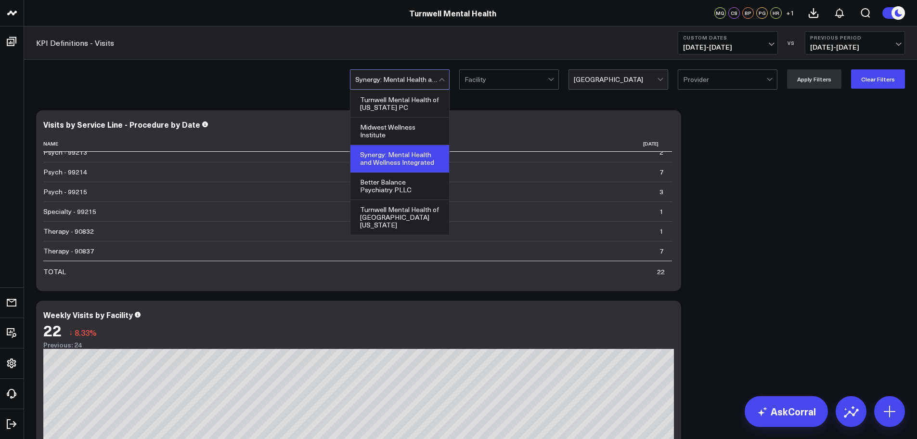
click at [446, 79] on div at bounding box center [443, 79] width 8 height 19
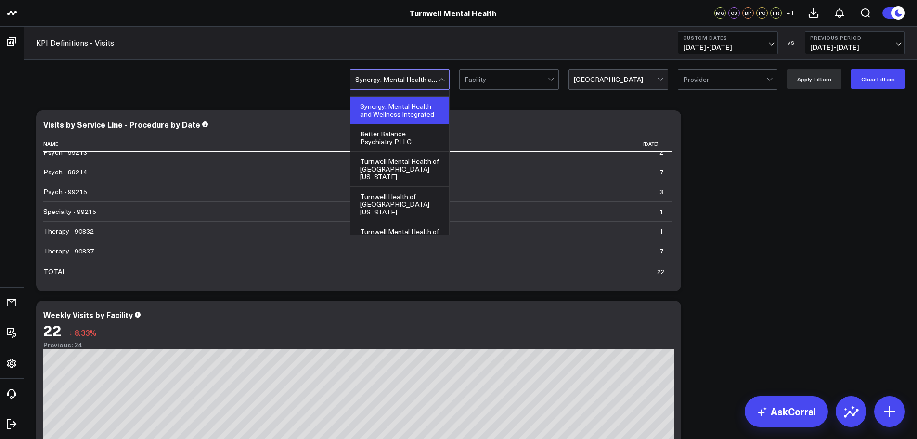
scroll to position [94, 0]
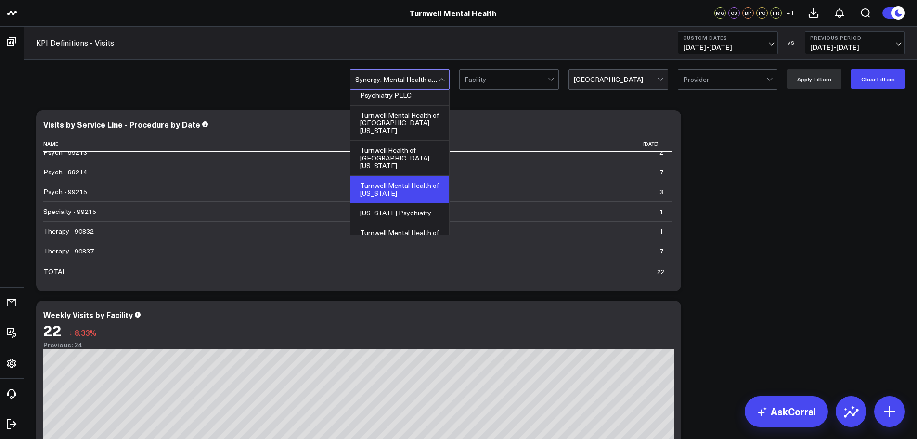
click at [429, 176] on div "Turnwell Mental Health of [US_STATE]" at bounding box center [399, 189] width 99 height 27
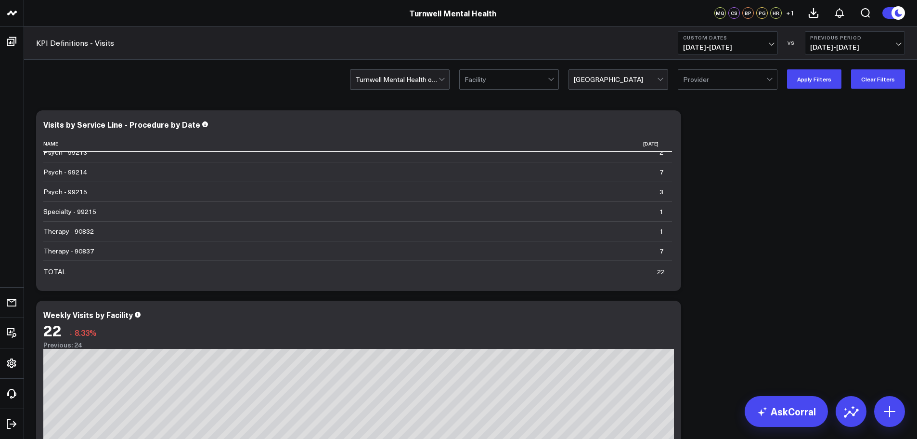
click at [642, 83] on div at bounding box center [615, 79] width 83 height 19
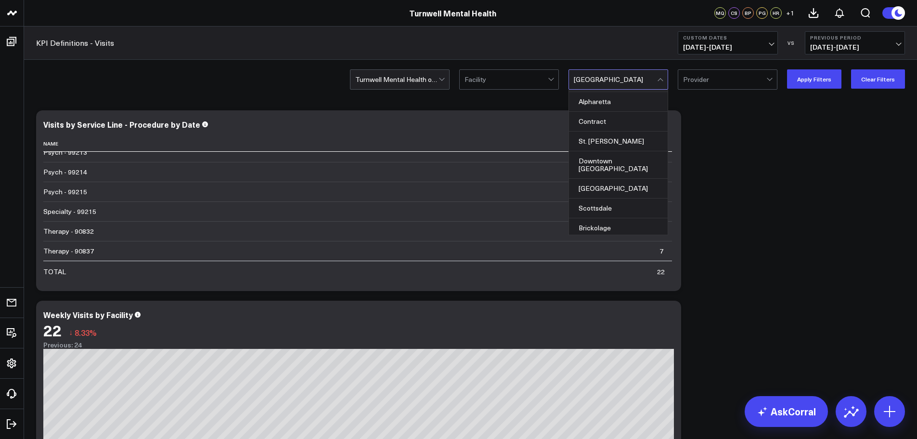
scroll to position [0, 0]
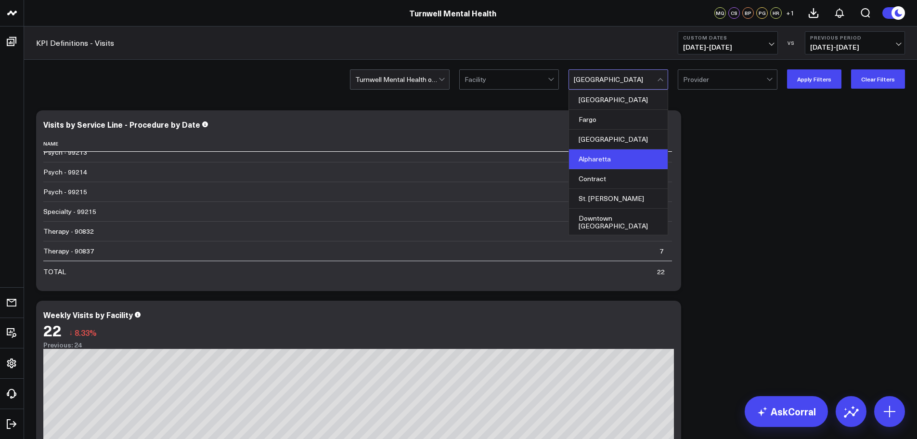
click at [618, 158] on div "Alpharetta" at bounding box center [618, 159] width 99 height 20
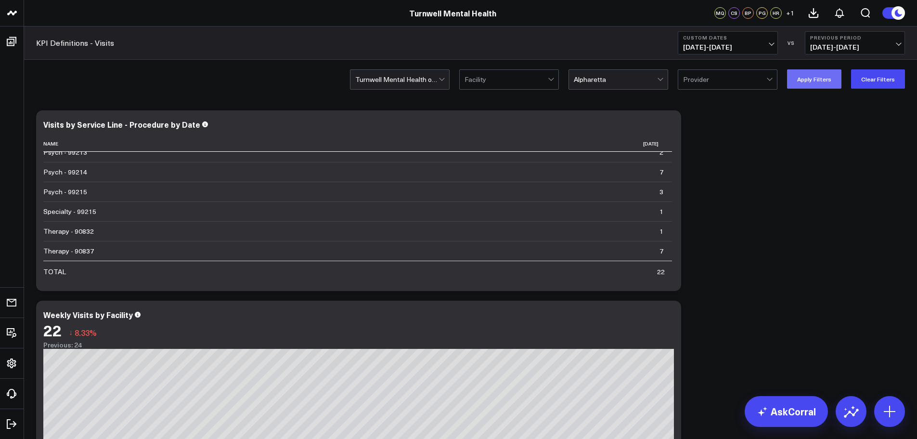
click at [826, 80] on button "Apply Filters" at bounding box center [814, 78] width 54 height 19
click at [752, 43] on span "[DATE] - [DATE]" at bounding box center [728, 47] width 90 height 8
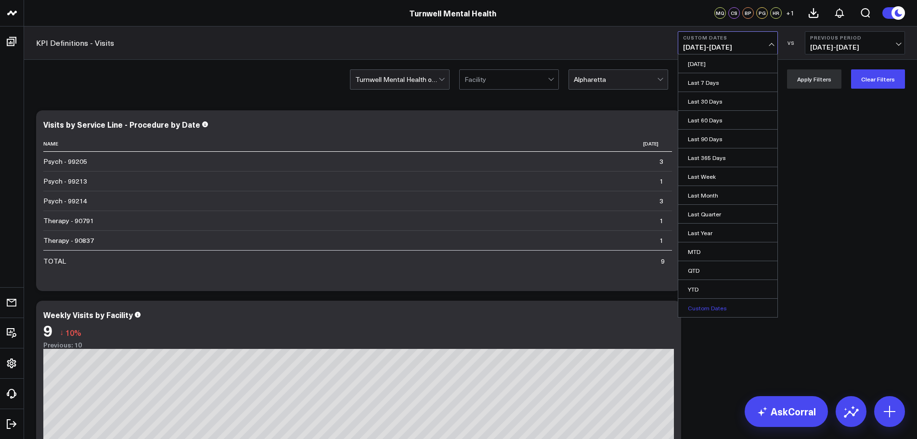
click at [722, 303] on link "Custom Dates" at bounding box center [727, 307] width 99 height 18
select select "9"
select select "2025"
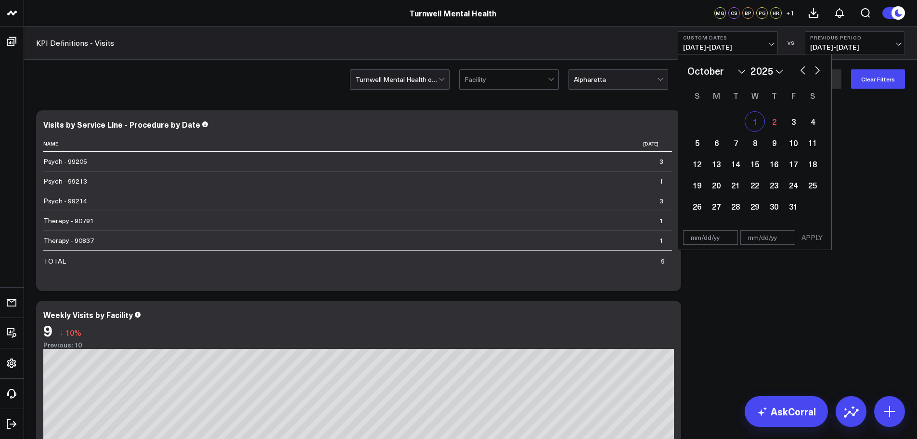
click at [758, 116] on div "1" at bounding box center [754, 121] width 19 height 19
type input "[DATE]"
select select "9"
select select "2025"
click at [758, 116] on div "1" at bounding box center [754, 121] width 19 height 19
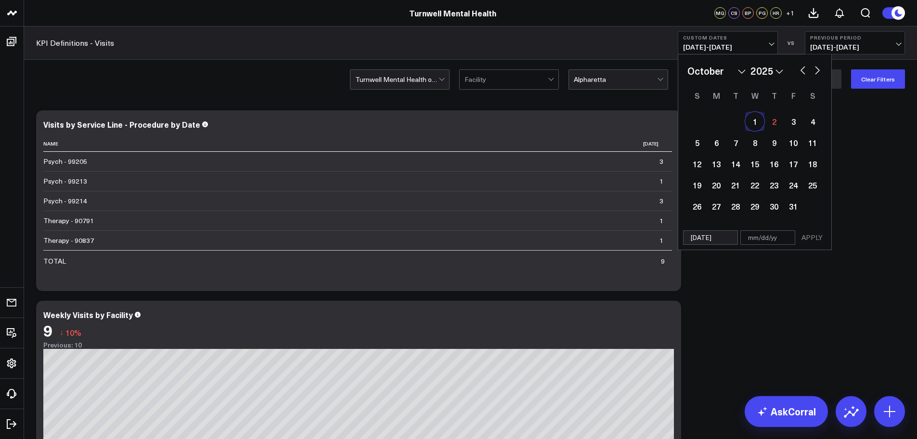
type input "[DATE]"
select select "9"
select select "2025"
click at [814, 235] on button "APPLY" at bounding box center [812, 237] width 29 height 14
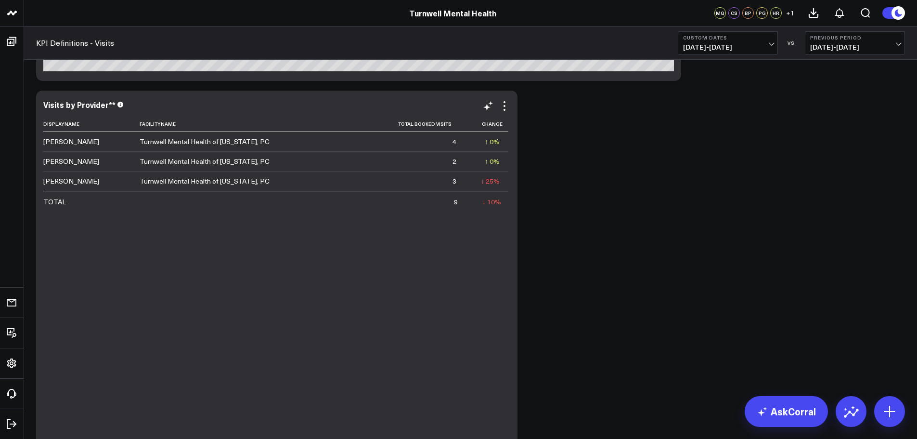
scroll to position [337, 0]
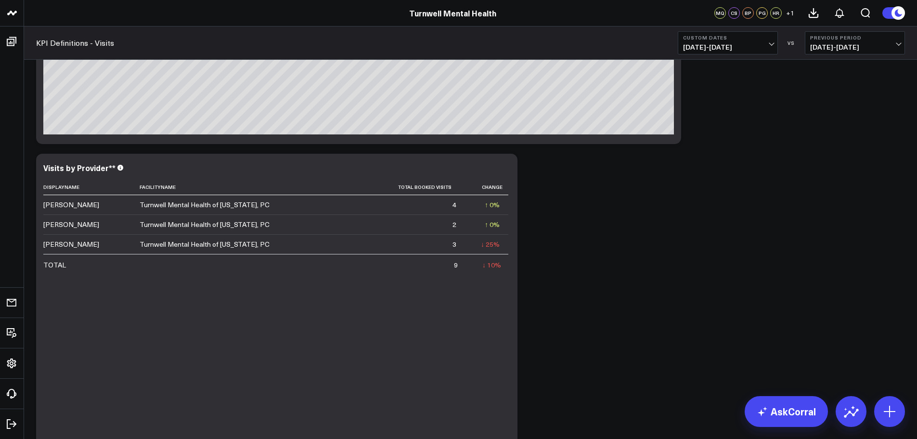
drag, startPoint x: 503, startPoint y: 273, endPoint x: 581, endPoint y: 299, distance: 83.1
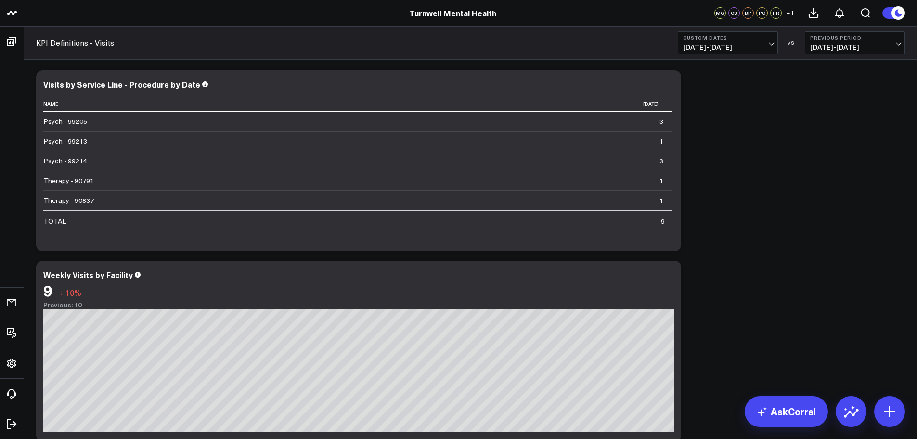
scroll to position [0, 0]
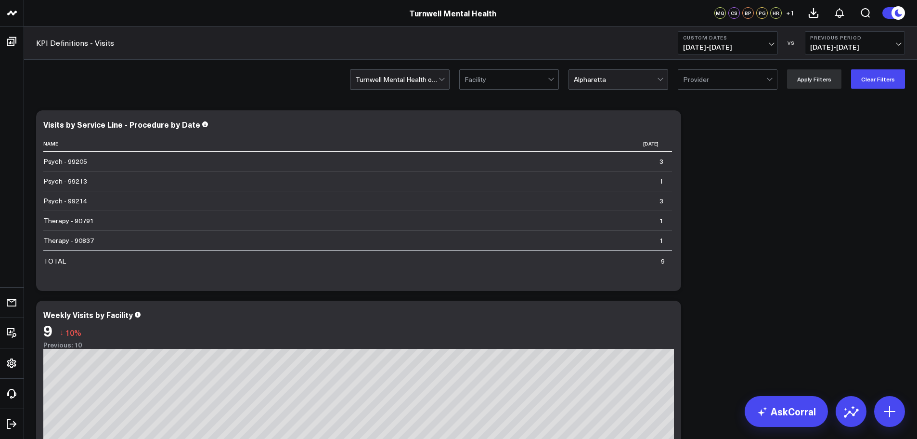
click at [733, 54] on button "Custom Dates [DATE] - [DATE]" at bounding box center [728, 42] width 100 height 23
click at [730, 316] on link "Custom Dates" at bounding box center [727, 307] width 99 height 18
select select "9"
select select "2025"
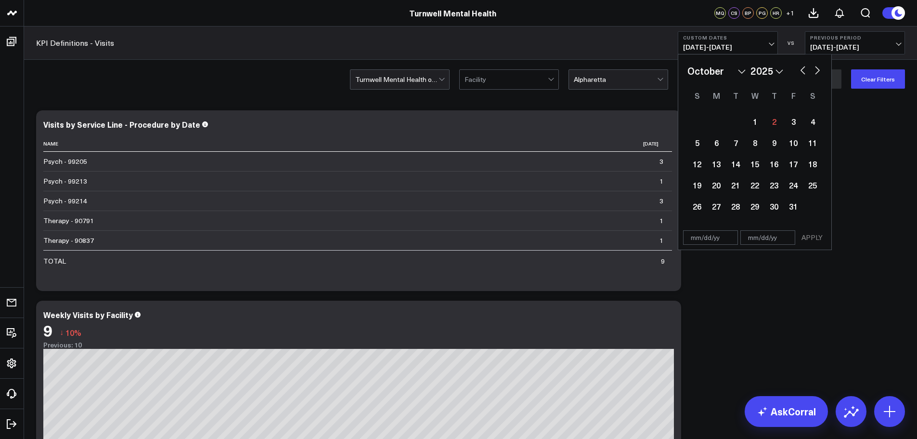
click at [801, 71] on button "button" at bounding box center [803, 70] width 10 height 12
select select "8"
select select "2025"
click at [718, 172] on div "15" at bounding box center [716, 163] width 19 height 19
type input "[DATE]"
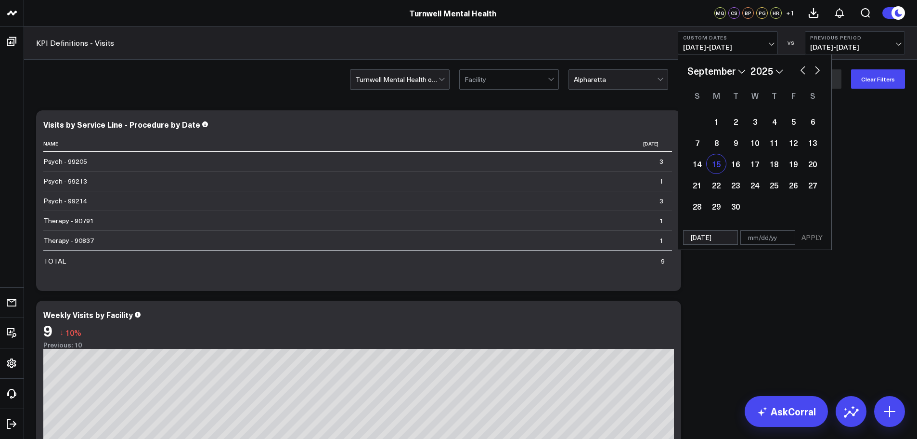
type input "[DATE]"
select select "8"
select select "2025"
click at [813, 238] on button "APPLY" at bounding box center [812, 237] width 29 height 14
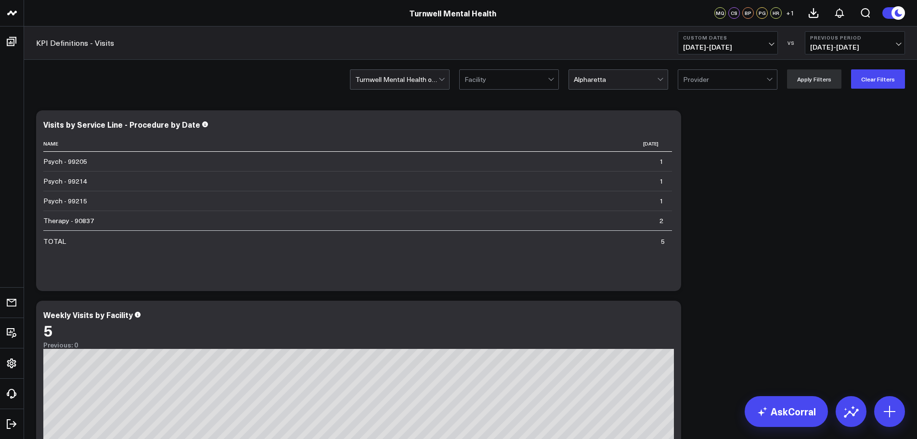
click at [762, 46] on span "[DATE] - [DATE]" at bounding box center [728, 47] width 90 height 8
click at [709, 303] on link "Custom Dates" at bounding box center [727, 307] width 99 height 18
select select "9"
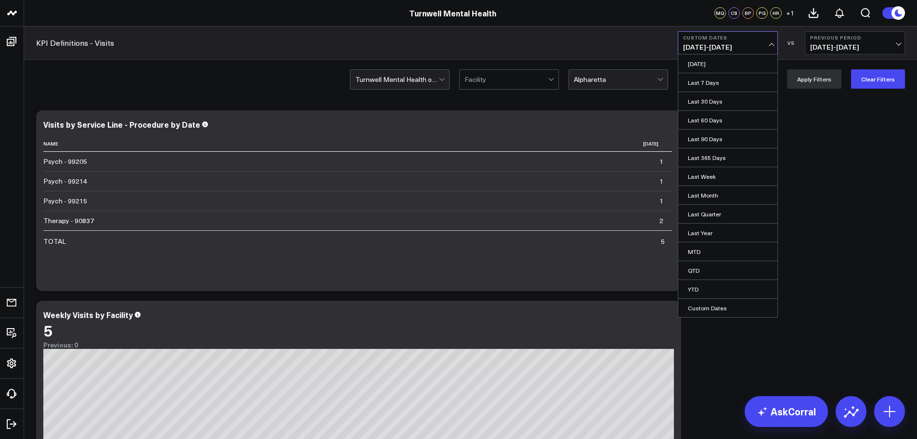
select select "2025"
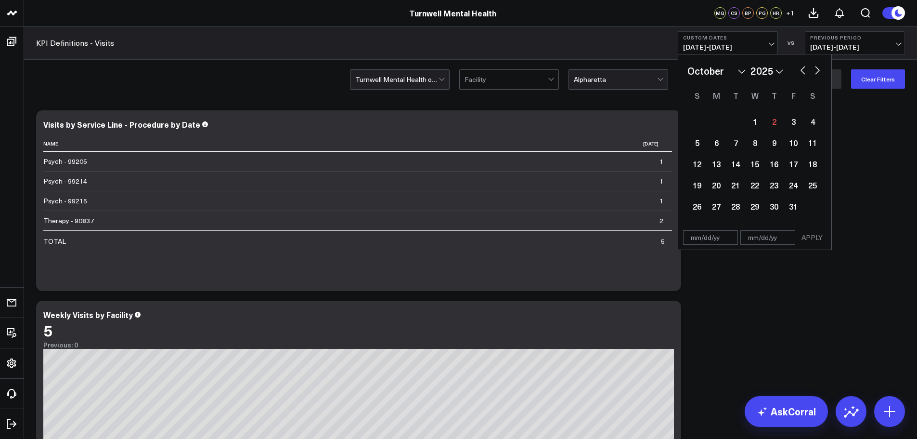
click at [800, 70] on button "button" at bounding box center [803, 70] width 10 height 12
select select "8"
select select "2025"
click at [717, 165] on div "15" at bounding box center [716, 163] width 19 height 19
type input "[DATE]"
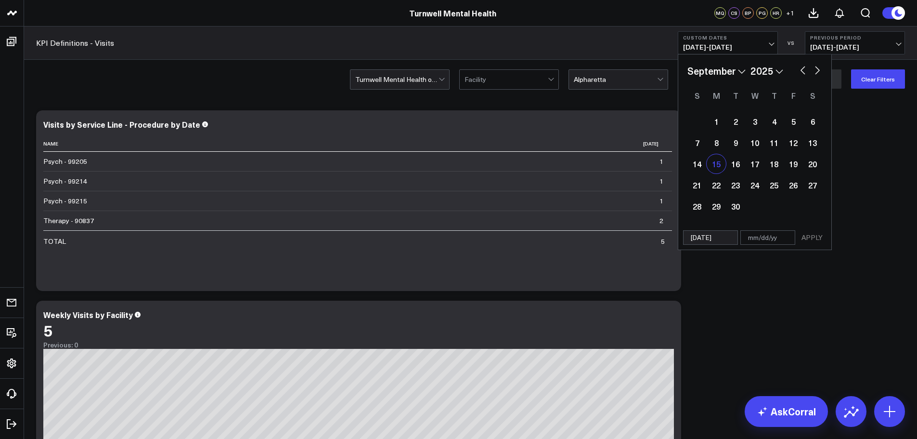
select select "8"
select select "2025"
click at [796, 163] on div "19" at bounding box center [793, 163] width 19 height 19
type input "[DATE]"
select select "8"
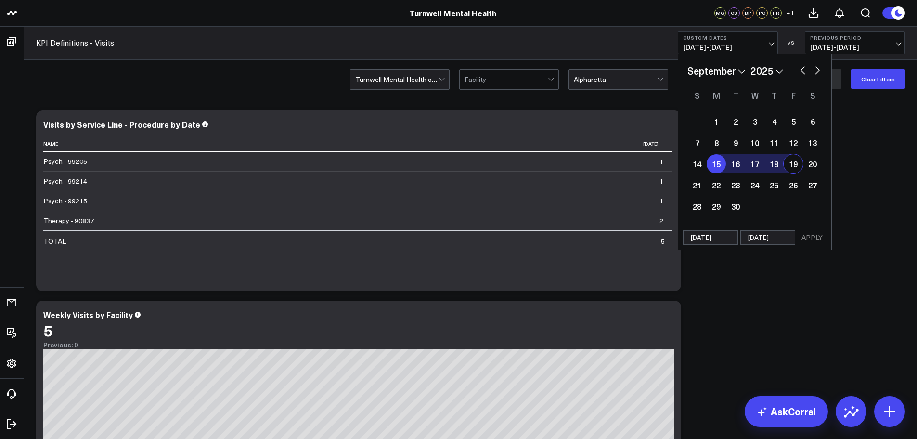
select select "2025"
click at [812, 236] on button "APPLY" at bounding box center [812, 237] width 29 height 14
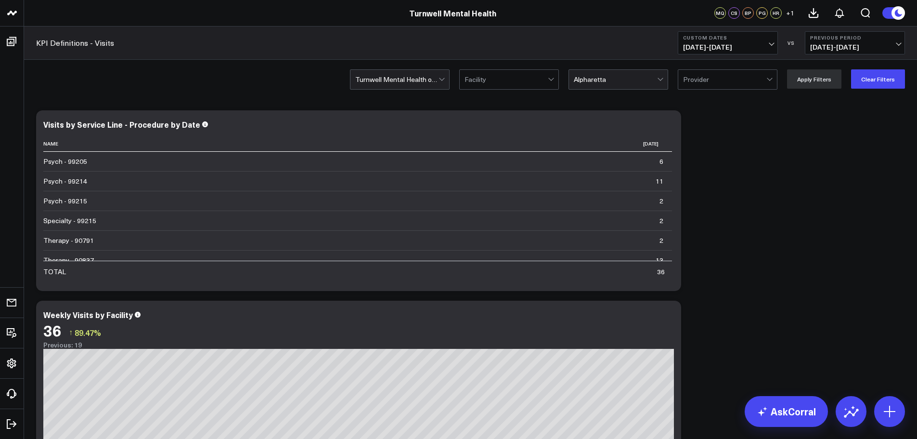
click at [737, 51] on span "[DATE] - [DATE]" at bounding box center [728, 47] width 90 height 8
click at [723, 310] on link "Custom Dates" at bounding box center [727, 307] width 99 height 18
select select "9"
select select "2025"
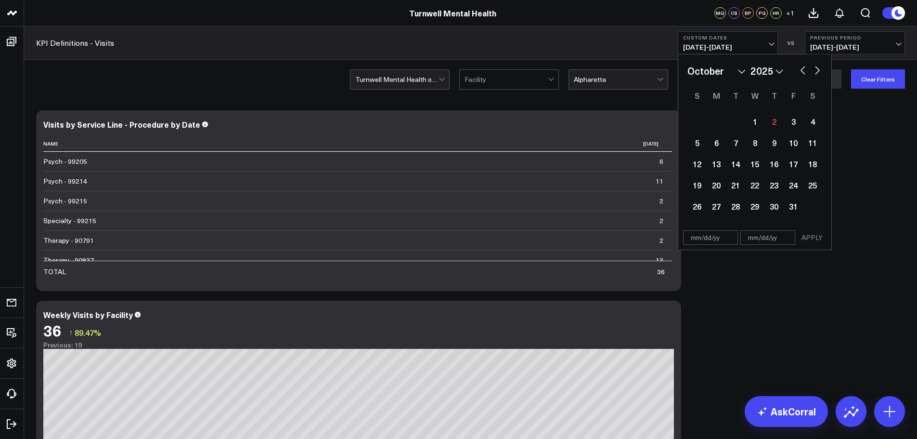
click at [800, 68] on button "button" at bounding box center [803, 70] width 10 height 12
select select "8"
select select "2025"
click at [729, 167] on div "16" at bounding box center [735, 163] width 19 height 19
type input "[DATE]"
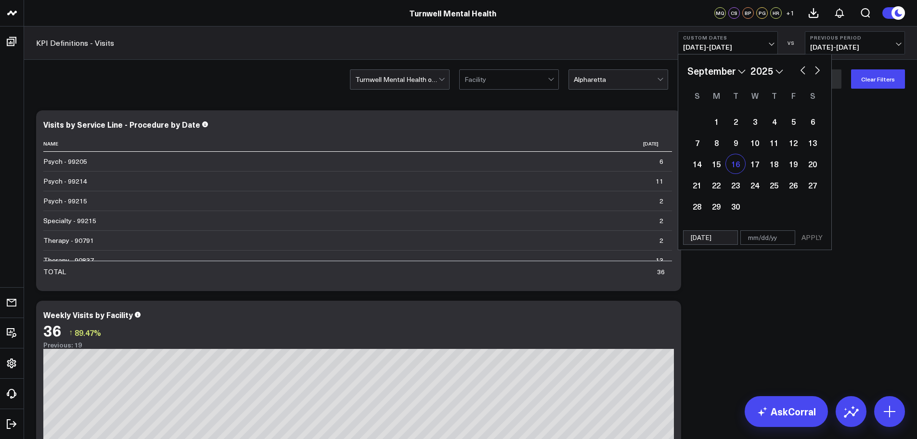
type input "[DATE]"
select select "8"
select select "2025"
click at [814, 232] on button "APPLY" at bounding box center [812, 237] width 29 height 14
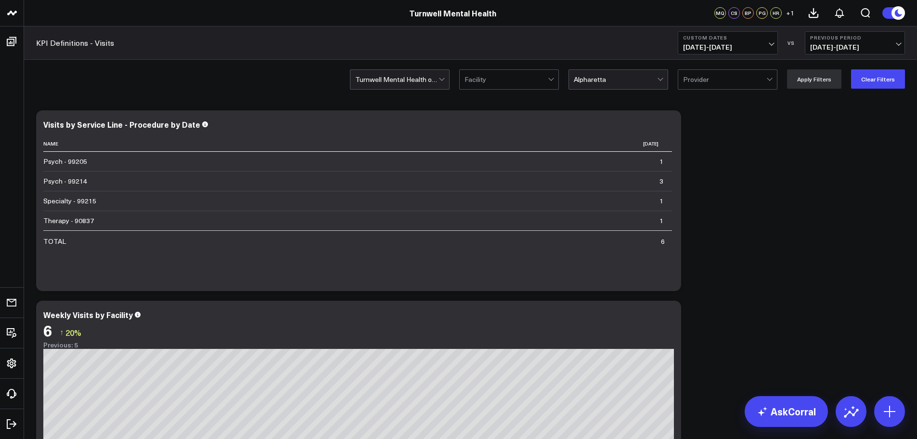
click at [754, 45] on span "[DATE] - [DATE]" at bounding box center [728, 47] width 90 height 8
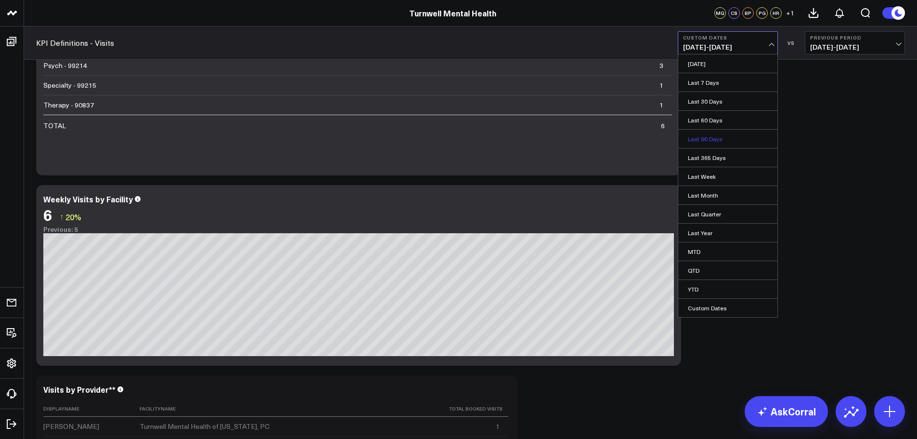
scroll to position [193, 0]
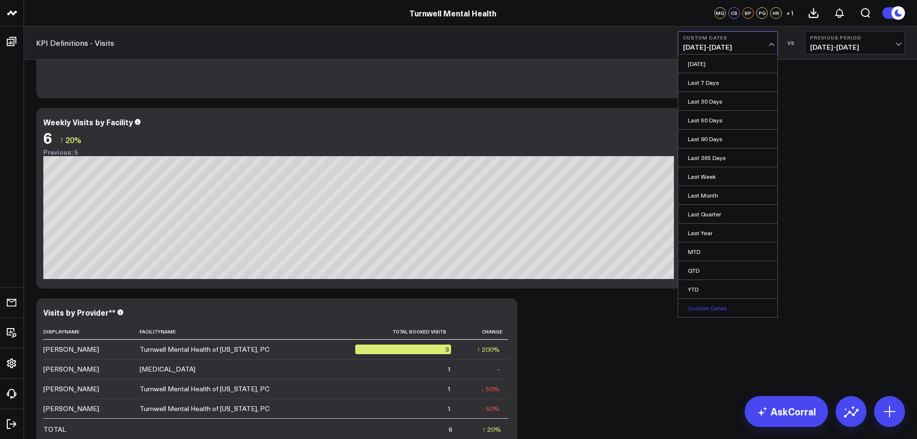
click at [718, 308] on link "Custom Dates" at bounding box center [727, 307] width 99 height 18
select select "9"
select select "2025"
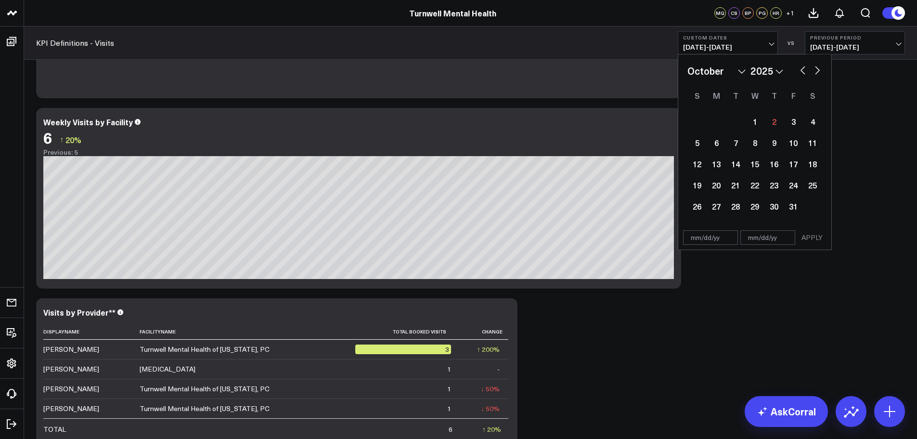
click at [803, 68] on button "button" at bounding box center [803, 70] width 10 height 12
select select "8"
select select "2025"
click at [760, 162] on div "17" at bounding box center [754, 163] width 19 height 19
type input "[DATE]"
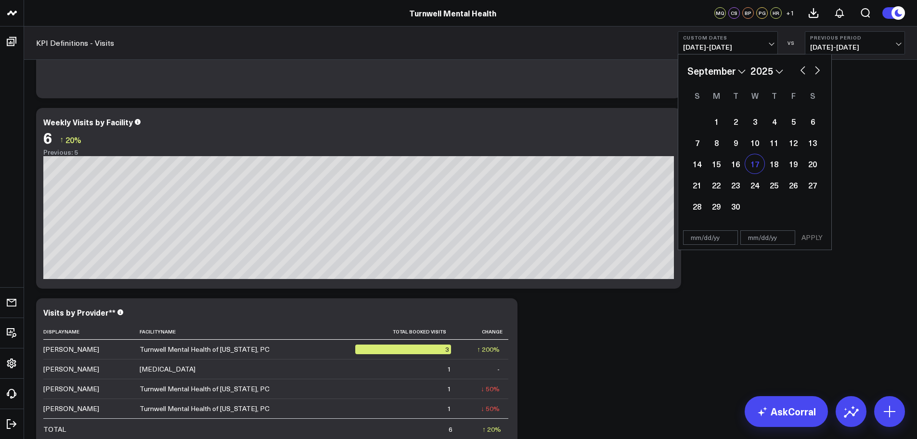
select select "8"
select select "2025"
click at [760, 162] on div "17" at bounding box center [754, 163] width 19 height 19
type input "[DATE]"
select select "8"
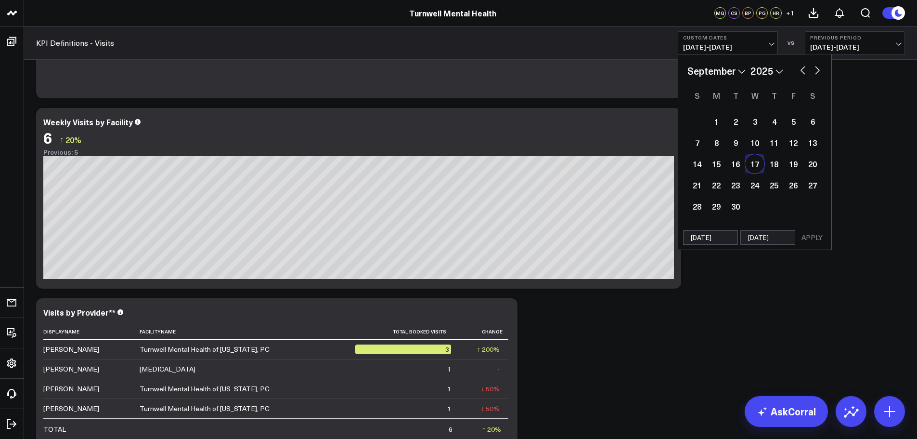
select select "2025"
click at [810, 235] on button "APPLY" at bounding box center [812, 237] width 29 height 14
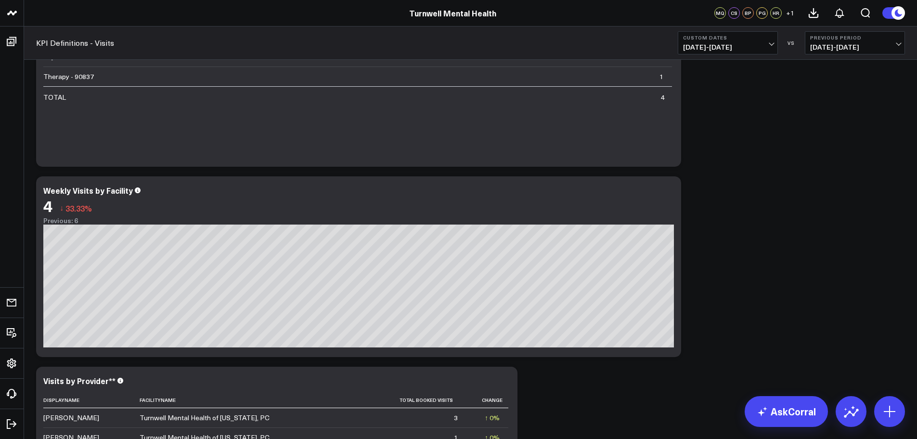
scroll to position [96, 0]
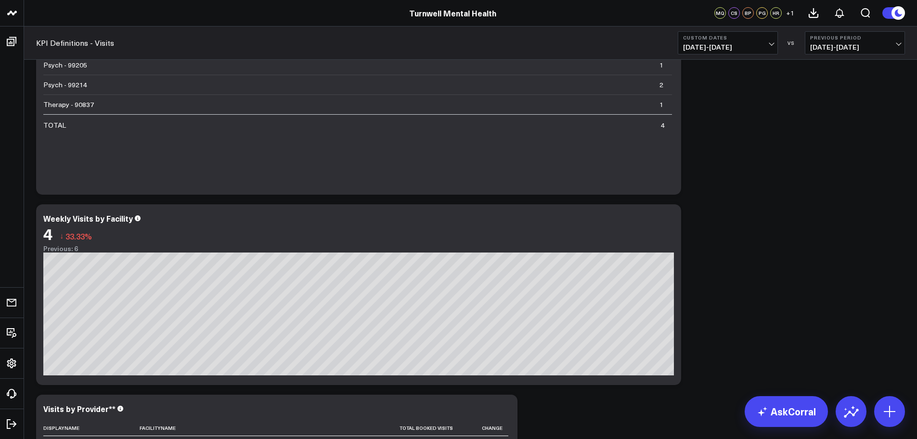
click at [727, 53] on button "Custom Dates [DATE] - [DATE]" at bounding box center [728, 42] width 100 height 23
click at [724, 300] on link "Custom Dates" at bounding box center [727, 307] width 99 height 18
select select "9"
select select "2025"
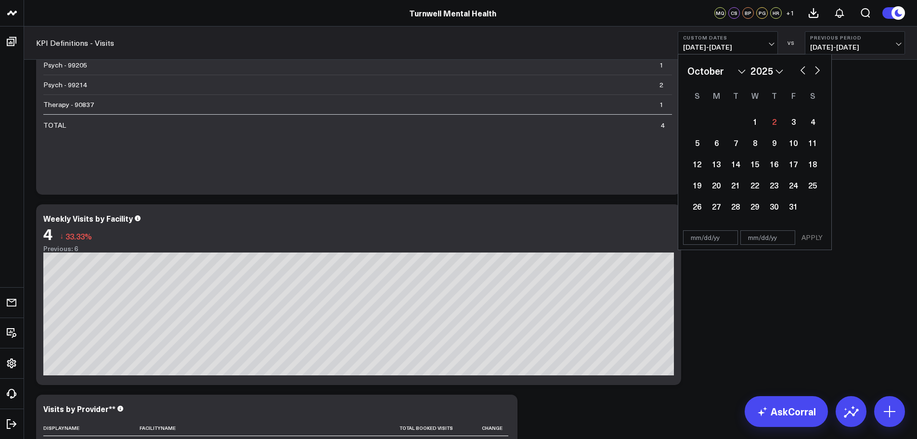
click at [804, 68] on button "button" at bounding box center [803, 70] width 10 height 12
select select "8"
select select "2025"
click at [774, 163] on div "18" at bounding box center [773, 163] width 19 height 19
type input "[DATE]"
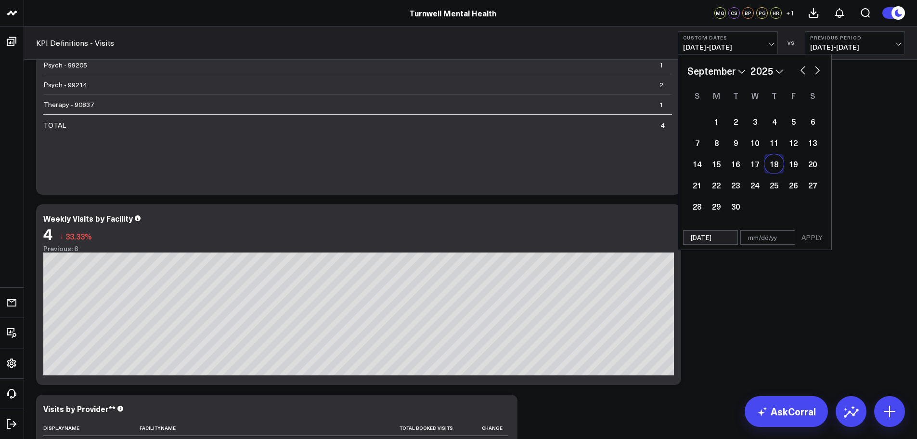
click at [774, 163] on div "18" at bounding box center [773, 163] width 19 height 19
type input "[DATE]"
select select "8"
select select "2025"
click at [813, 236] on button "APPLY" at bounding box center [812, 237] width 29 height 14
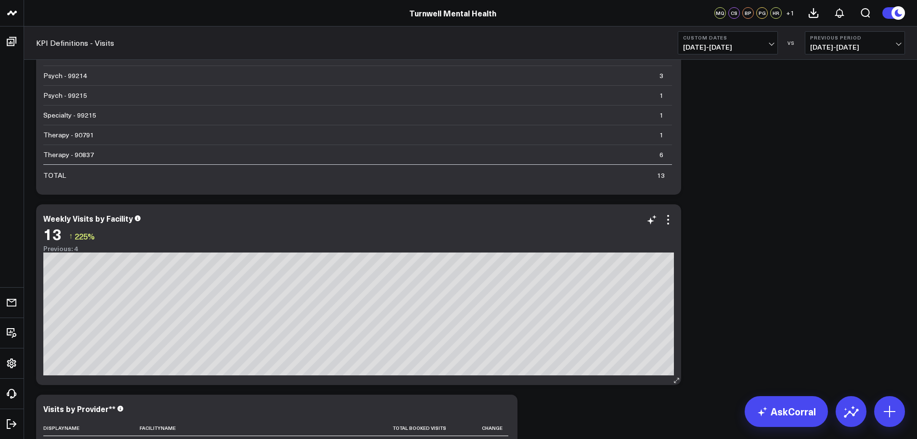
scroll to position [48, 0]
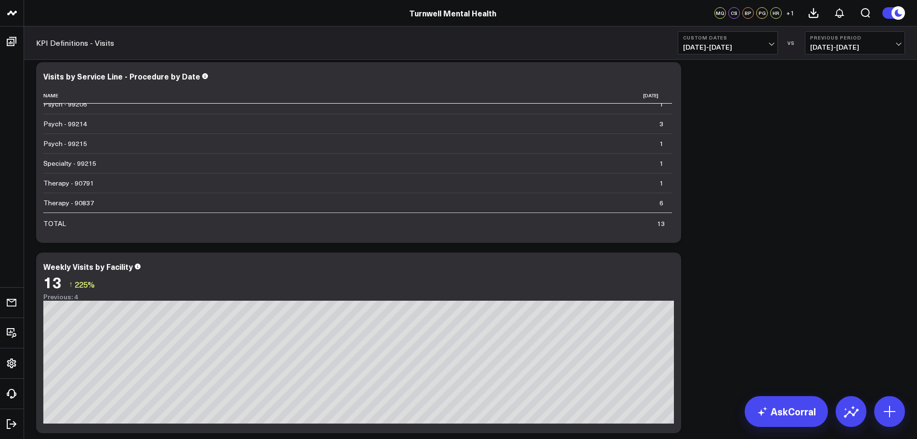
click at [744, 49] on span "[DATE] - [DATE]" at bounding box center [728, 47] width 90 height 8
click at [756, 47] on span "[DATE] - [DATE]" at bounding box center [728, 47] width 90 height 8
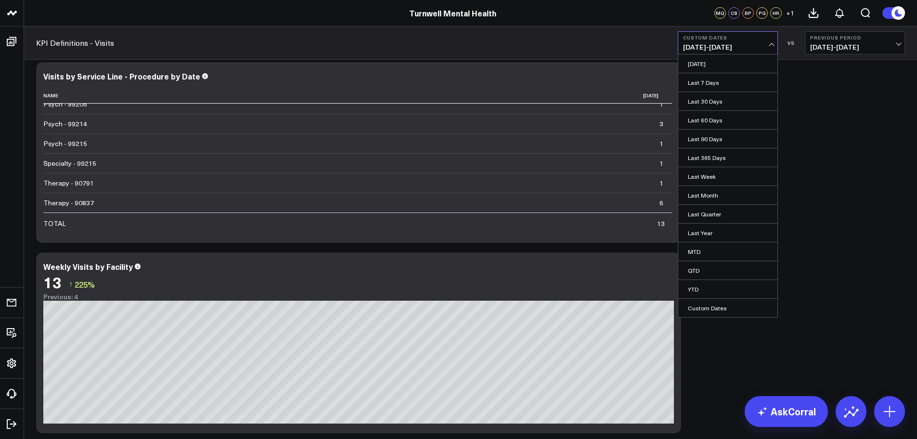
drag, startPoint x: 758, startPoint y: 38, endPoint x: 755, endPoint y: 43, distance: 5.9
click at [758, 39] on b "Custom Dates" at bounding box center [728, 38] width 90 height 6
click at [726, 304] on link "Custom Dates" at bounding box center [727, 307] width 99 height 18
select select "9"
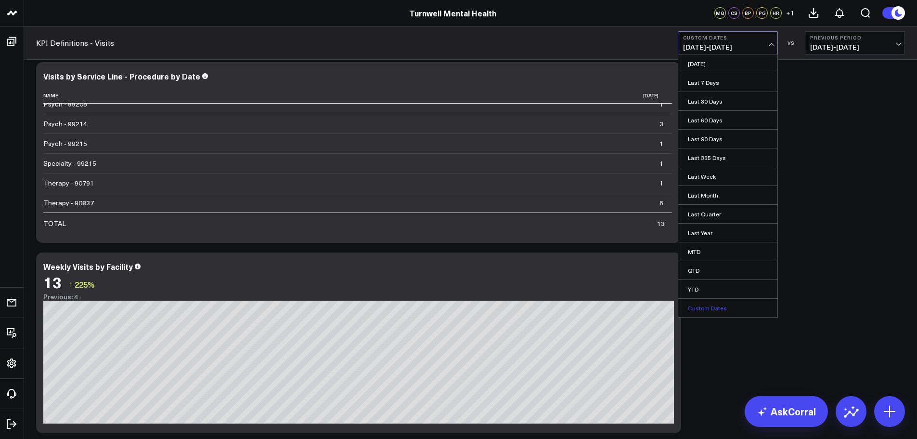
select select "2025"
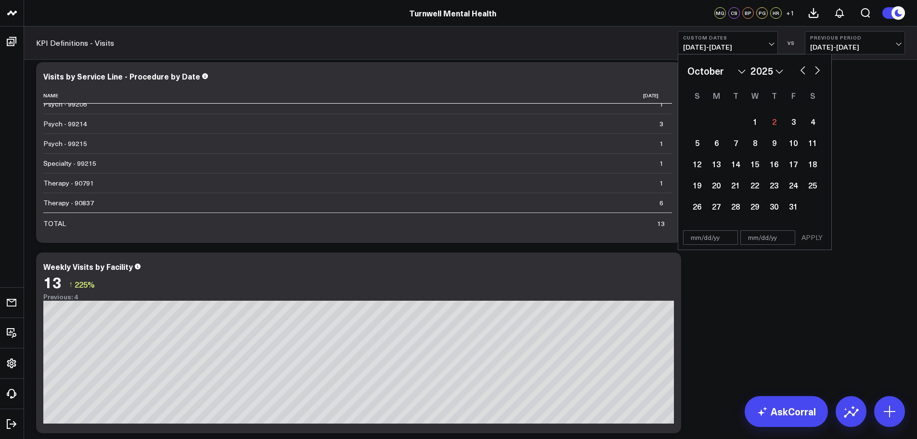
click at [801, 70] on button "button" at bounding box center [803, 70] width 10 height 12
select select "8"
select select "2025"
click at [788, 167] on div "19" at bounding box center [793, 163] width 19 height 19
type input "[DATE]"
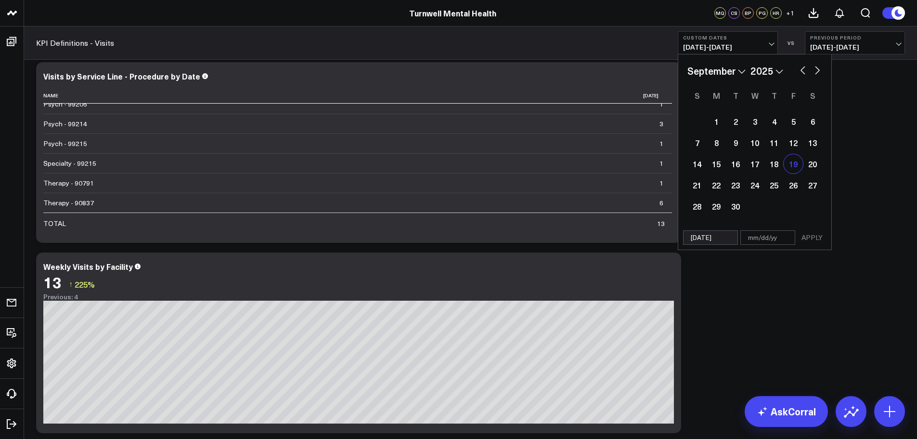
type input "[DATE]"
select select "8"
select select "2025"
click at [818, 239] on button "APPLY" at bounding box center [812, 237] width 29 height 14
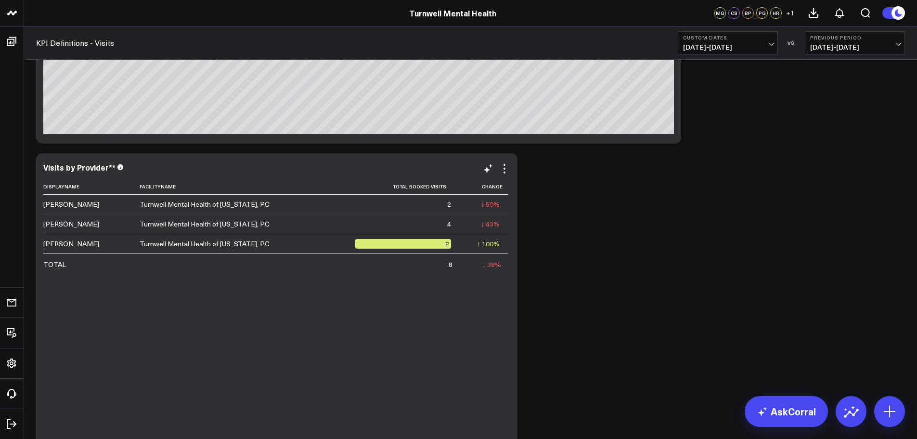
scroll to position [337, 0]
